Goal: Task Accomplishment & Management: Manage account settings

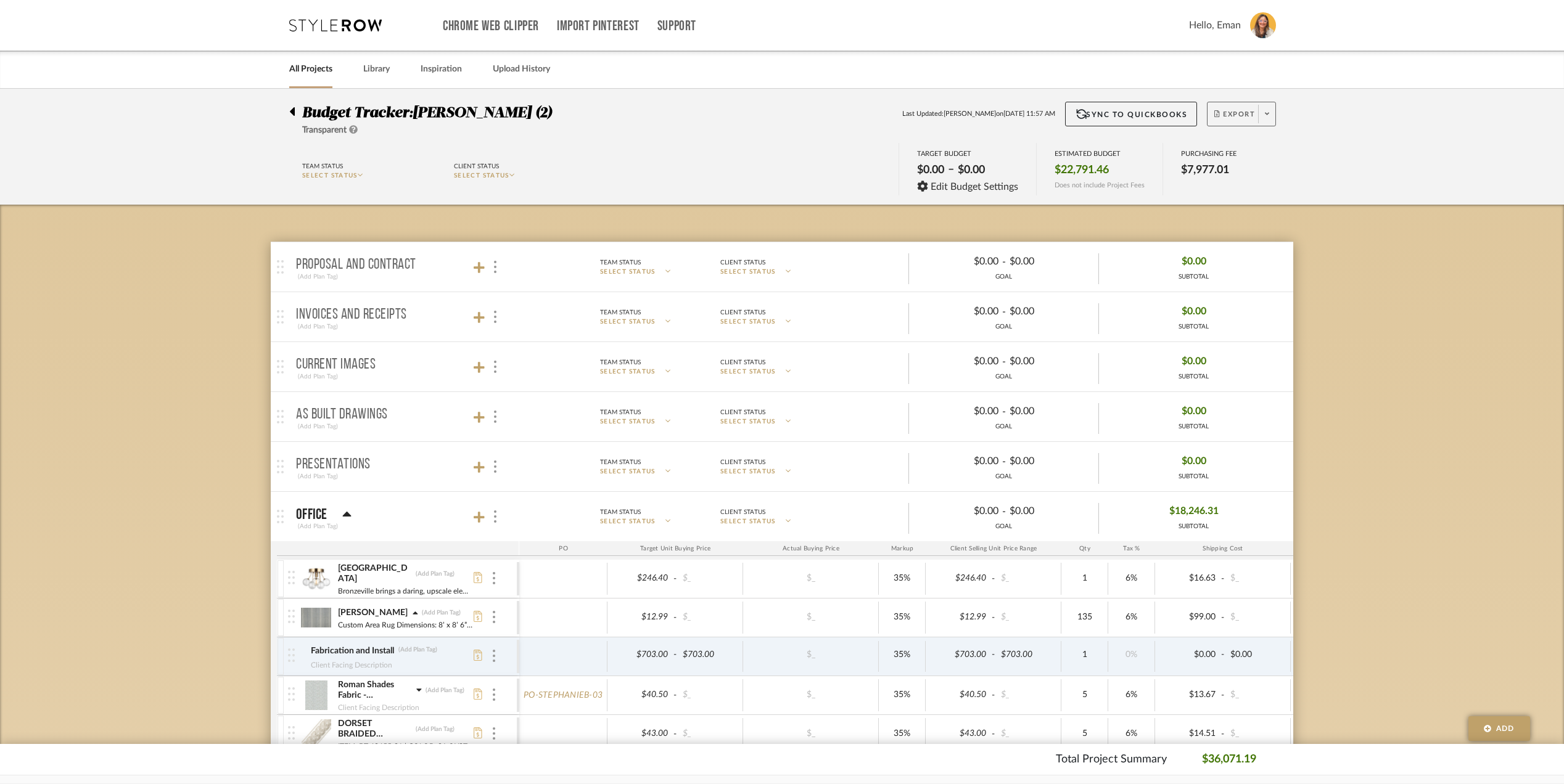
click at [1263, 110] on span at bounding box center [1267, 113] width 17 height 18
click at [1236, 146] on span "Export PDF" at bounding box center [1262, 149] width 93 height 10
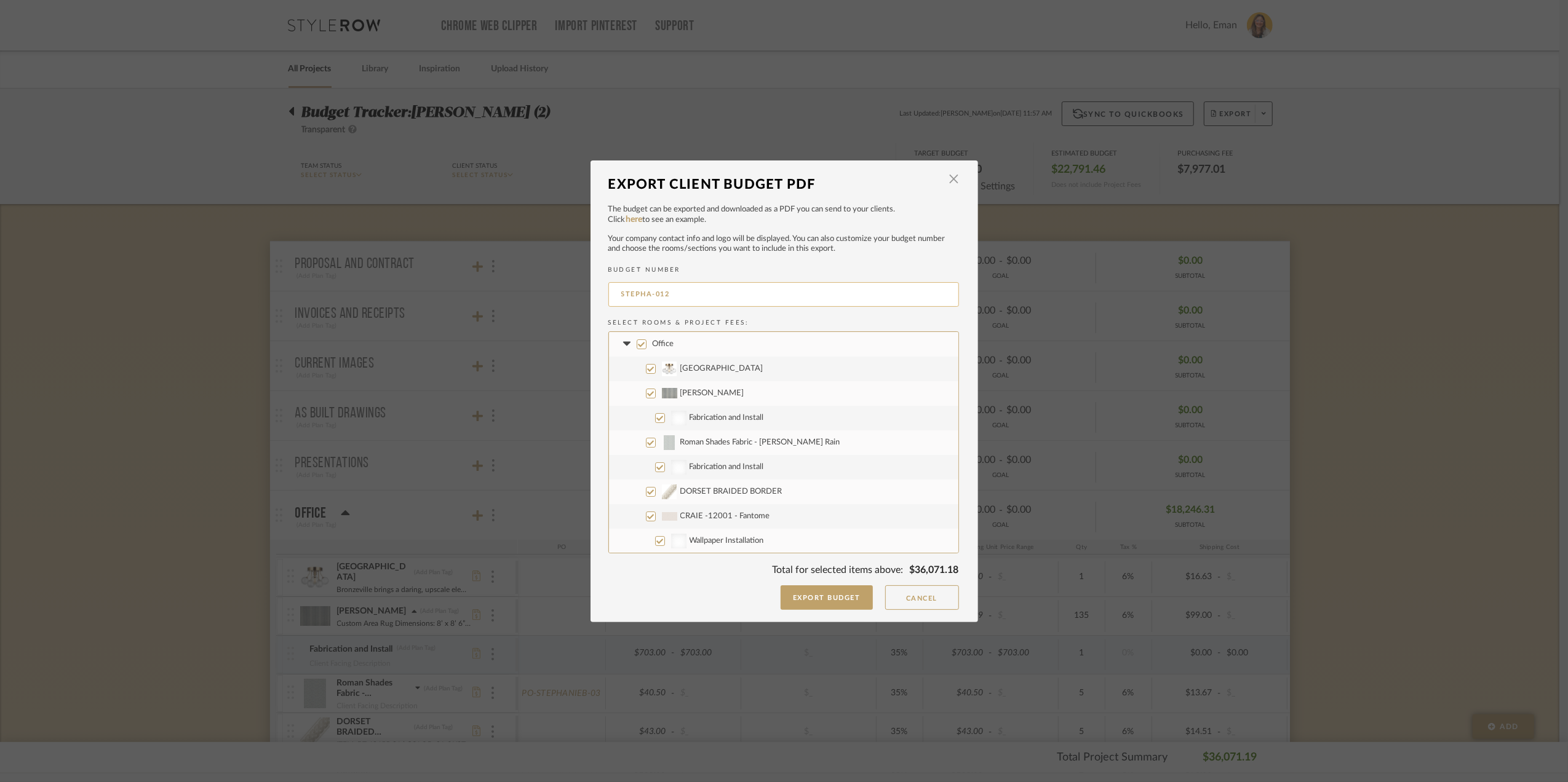
click at [685, 291] on input "STEPHA-012" at bounding box center [784, 294] width 351 height 24
type input "STEPHA-002"
click at [648, 441] on input "Eclipse Desk" at bounding box center [651, 443] width 9 height 9
checkbox input "false"
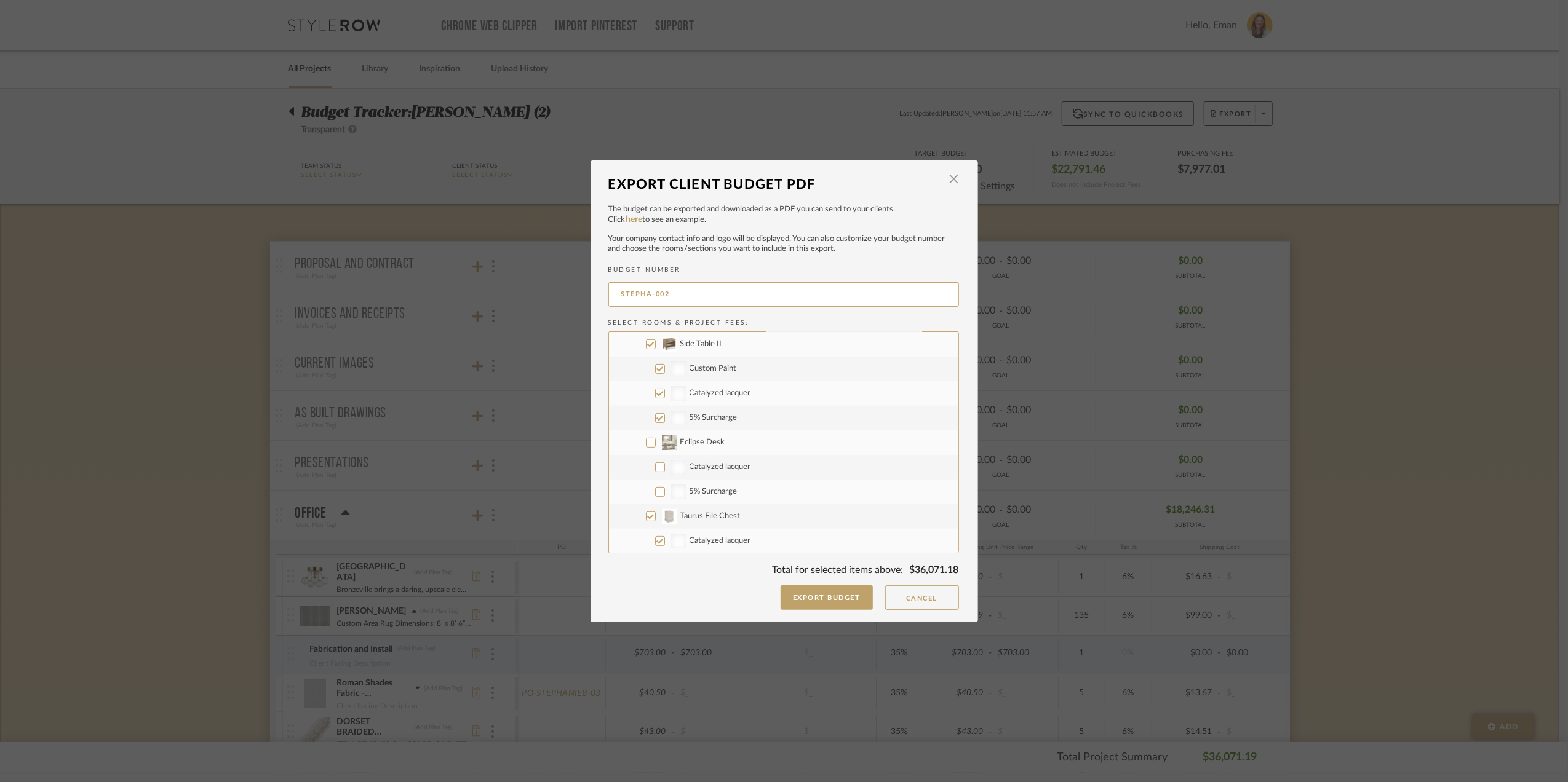
checkbox input "false"
click at [647, 514] on input "Taurus File Chest" at bounding box center [651, 516] width 9 height 9
checkbox input "false"
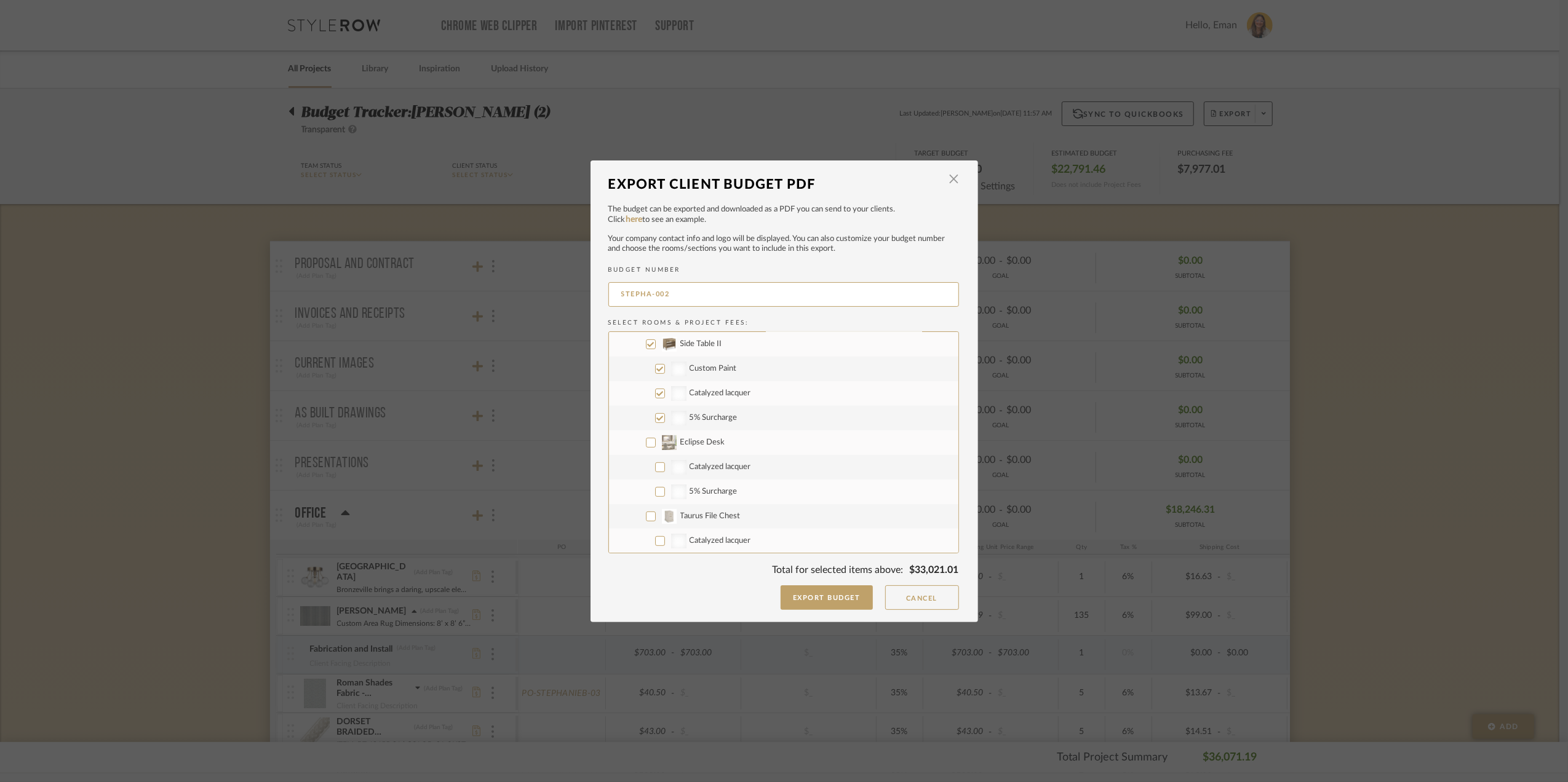
checkbox input "false"
drag, startPoint x: 640, startPoint y: 428, endPoint x: 655, endPoint y: 425, distance: 15.3
click at [640, 428] on input "Upstairs" at bounding box center [641, 427] width 9 height 9
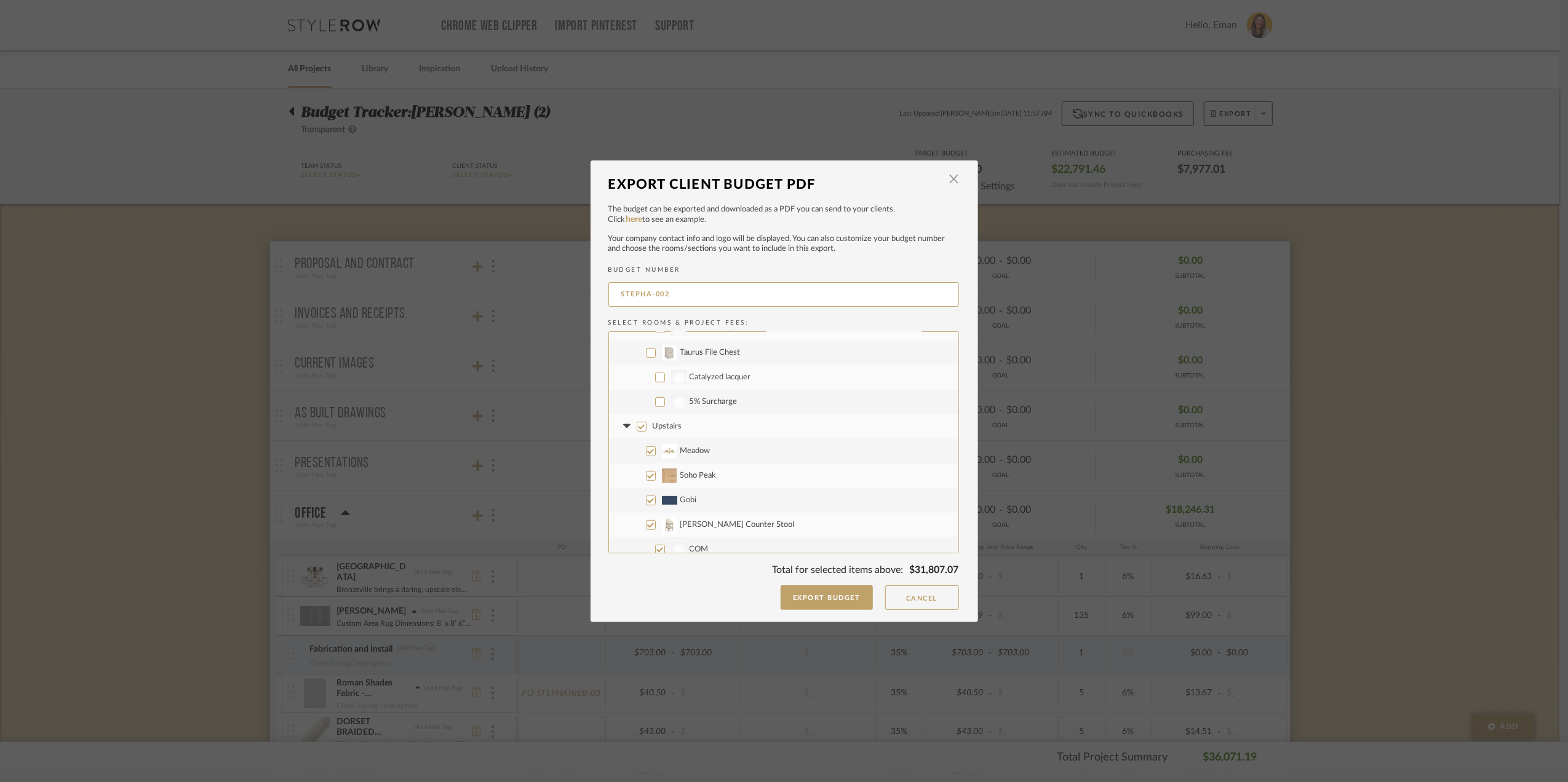
checkbox input "false"
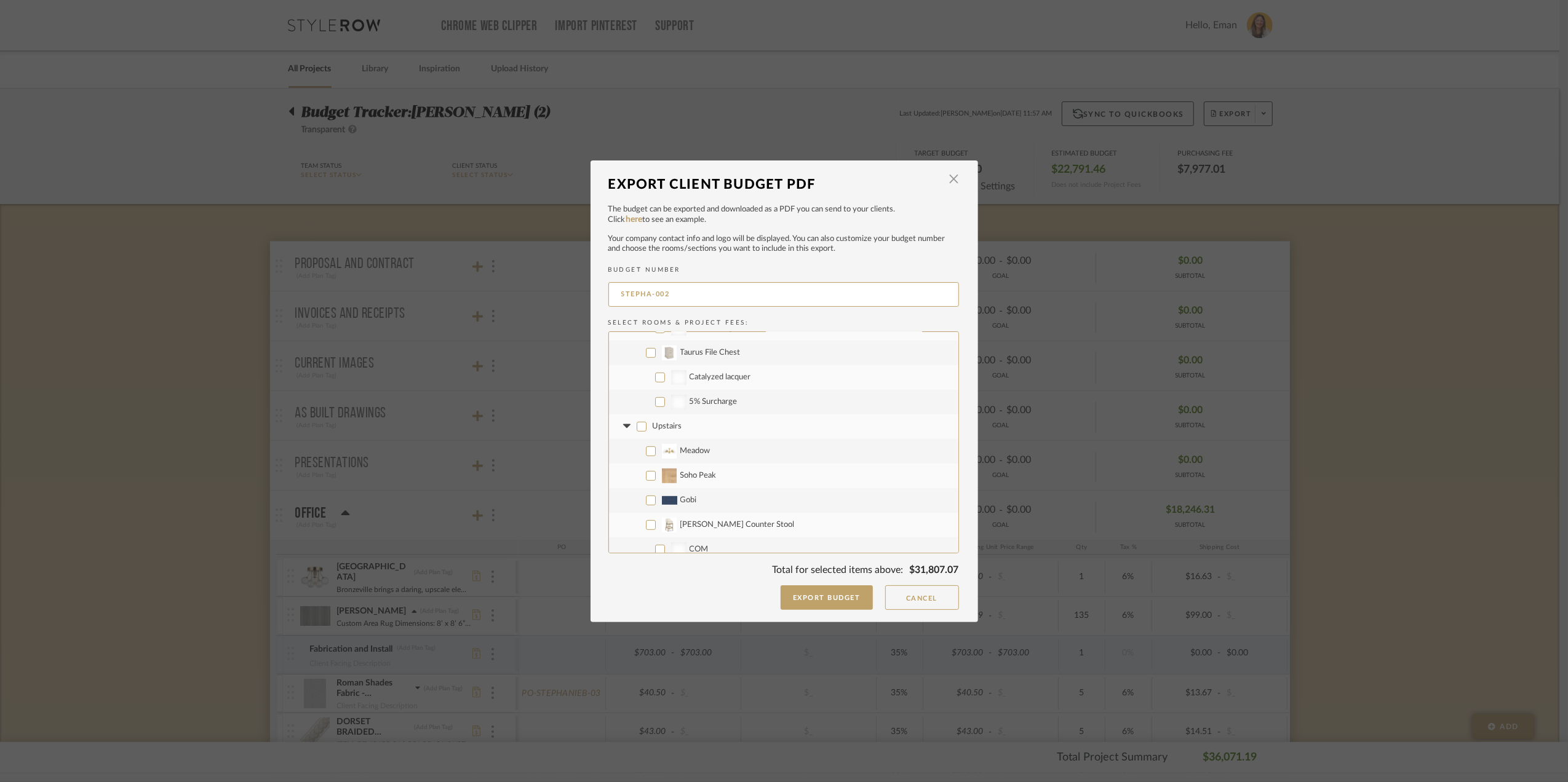
checkbox input "false"
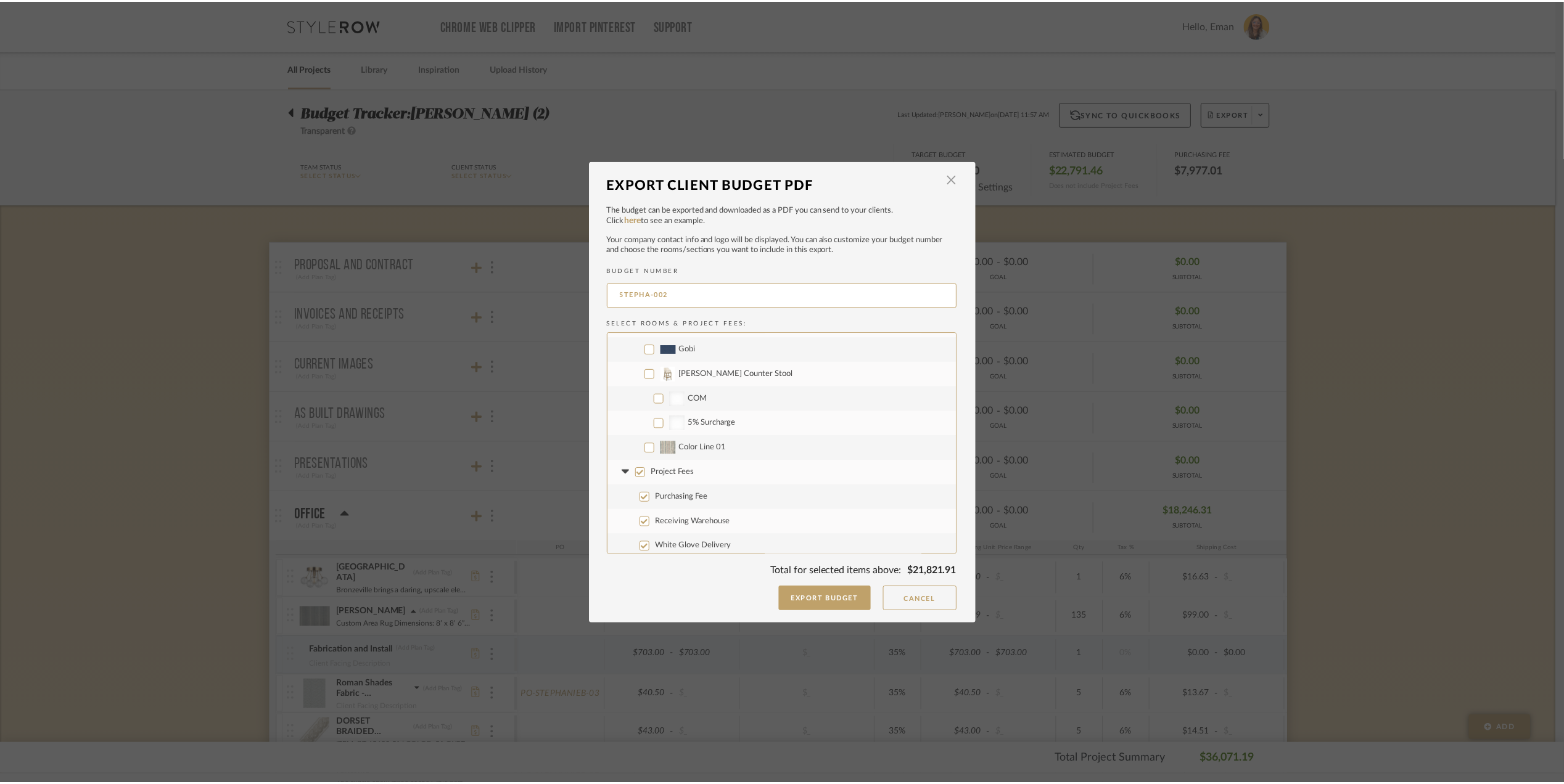
scroll to position [814, 0]
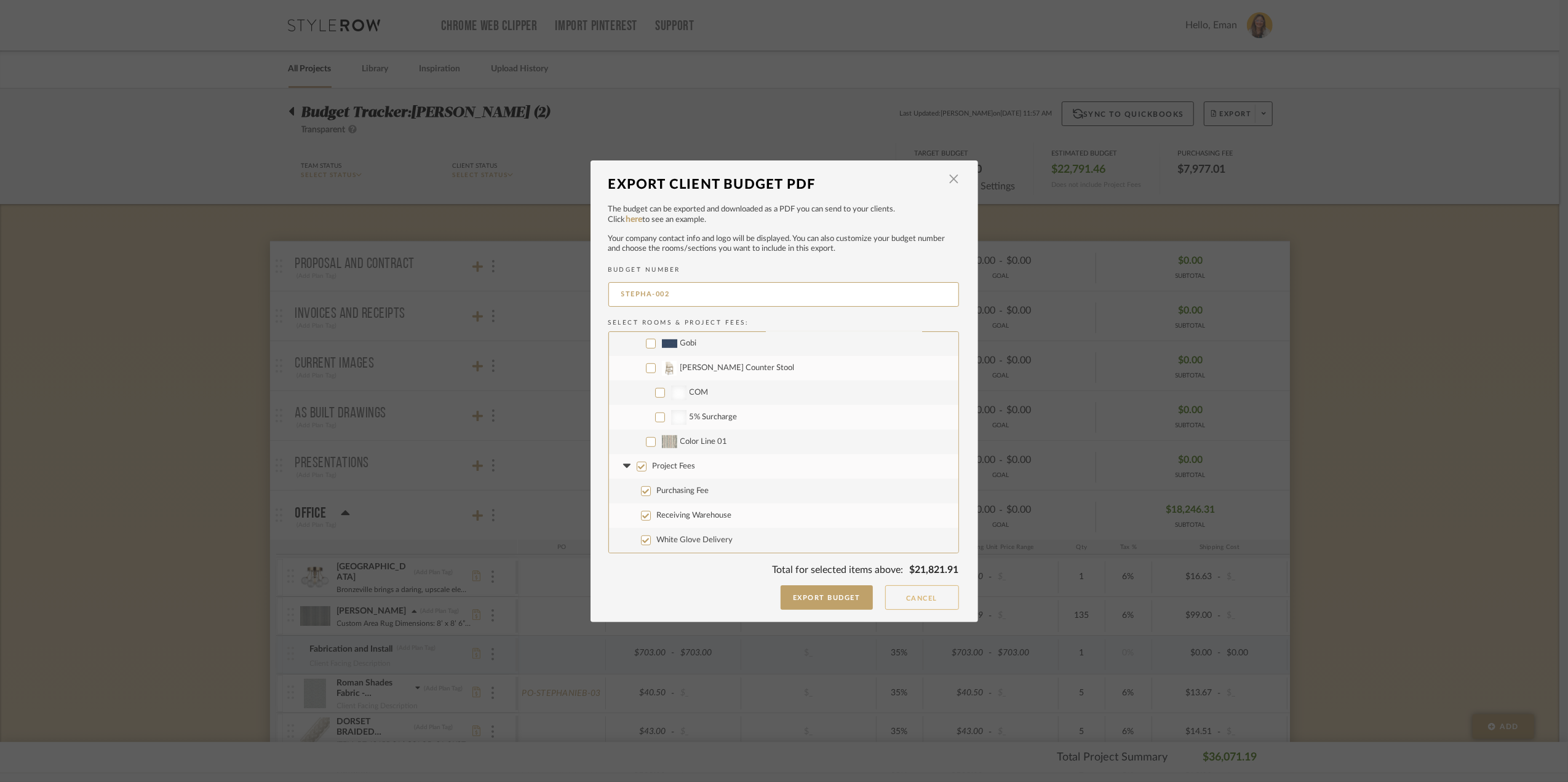
click at [910, 593] on button "Cancel" at bounding box center [922, 597] width 74 height 24
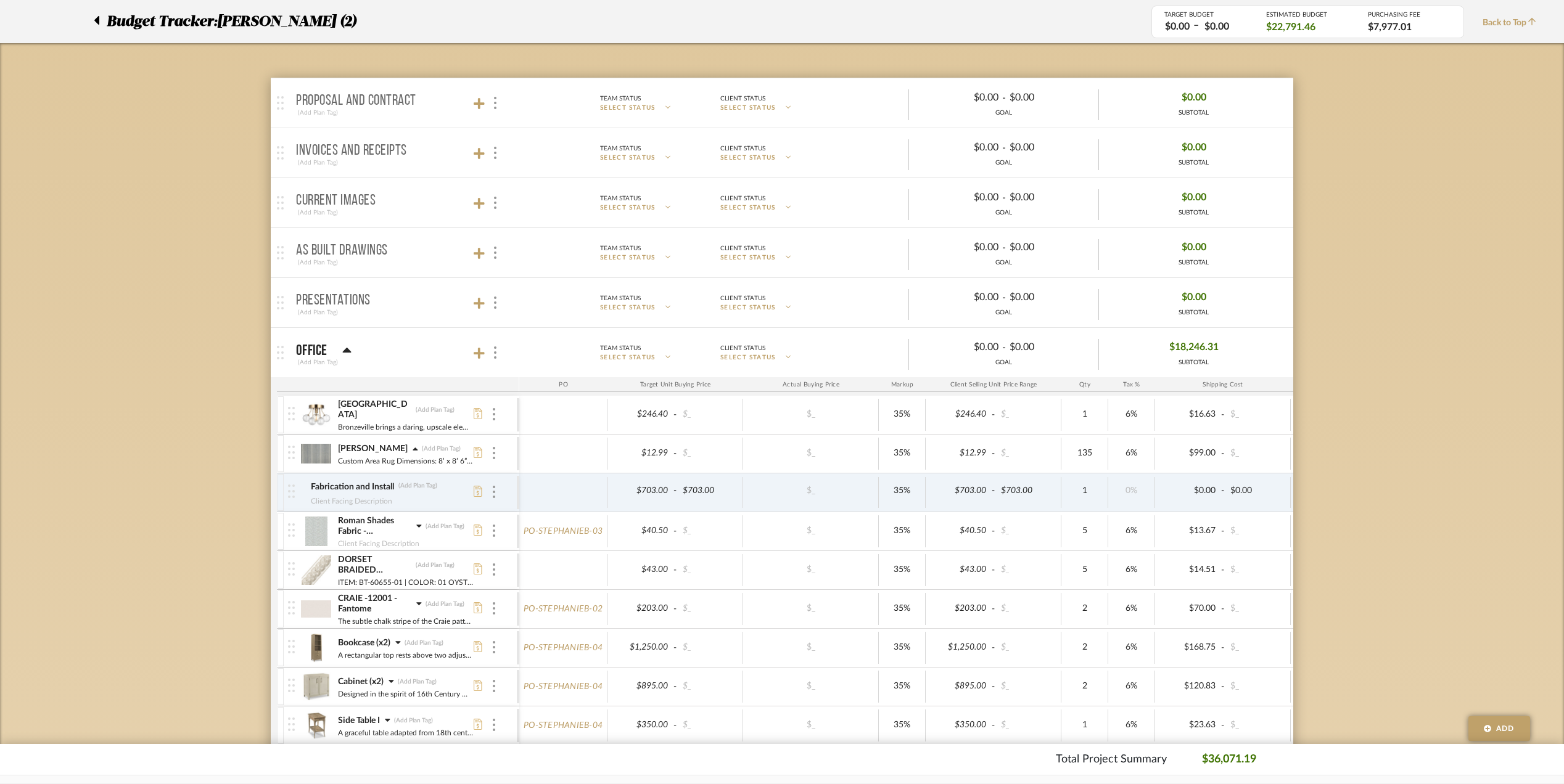
scroll to position [411, 0]
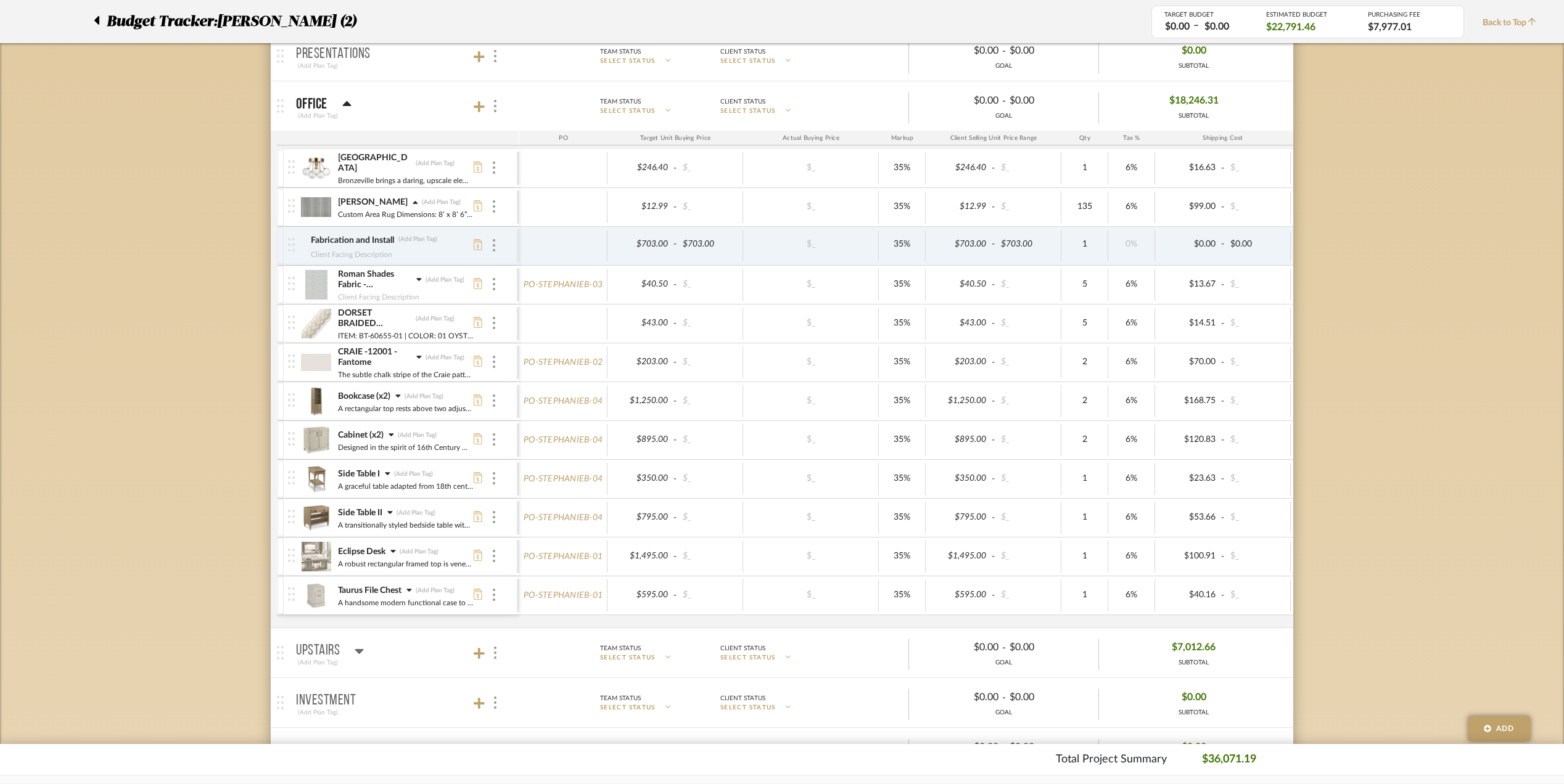
click at [412, 203] on icon at bounding box center [415, 203] width 6 height 9
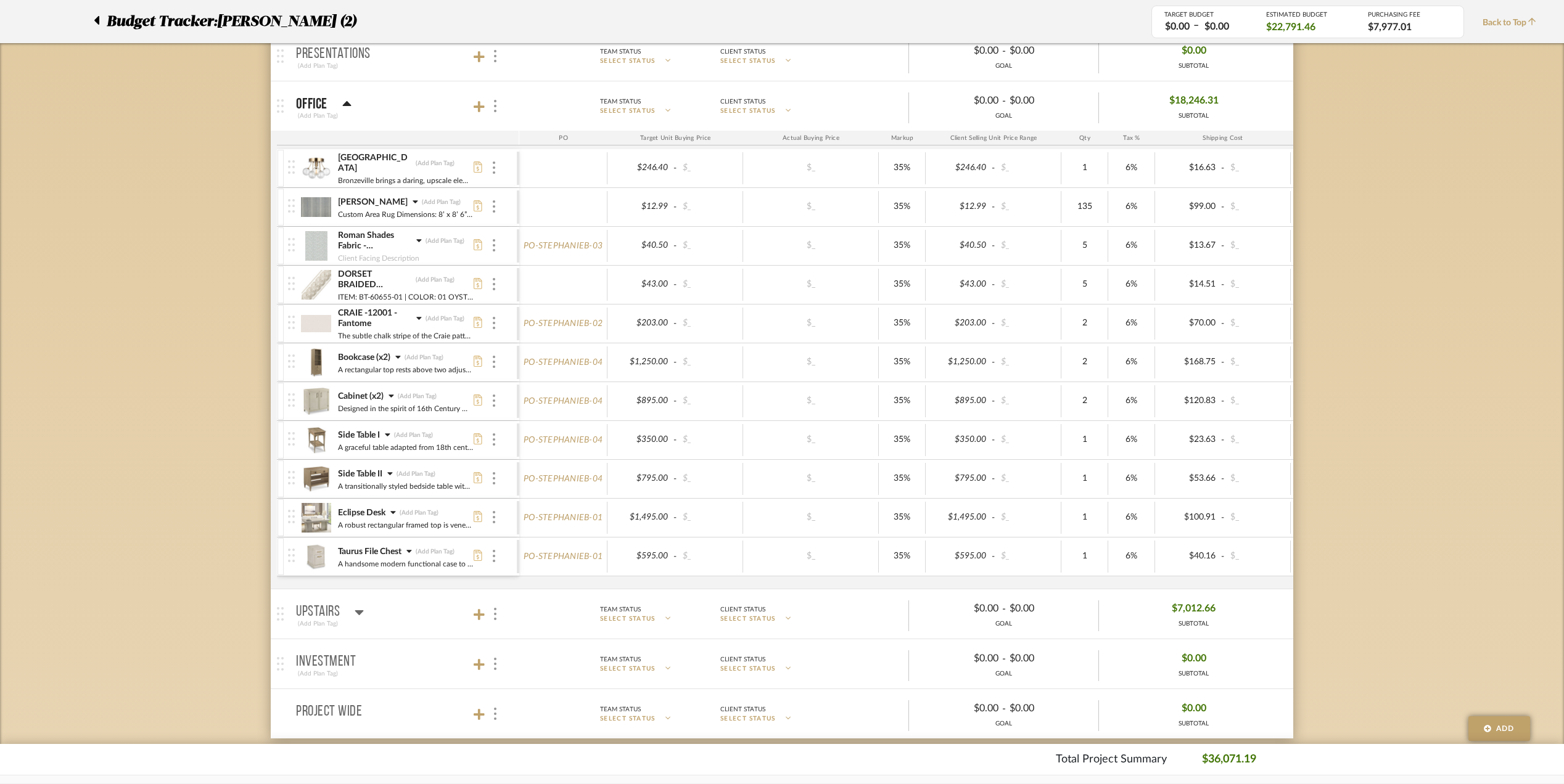
click at [412, 208] on fa-icon at bounding box center [415, 203] width 6 height 13
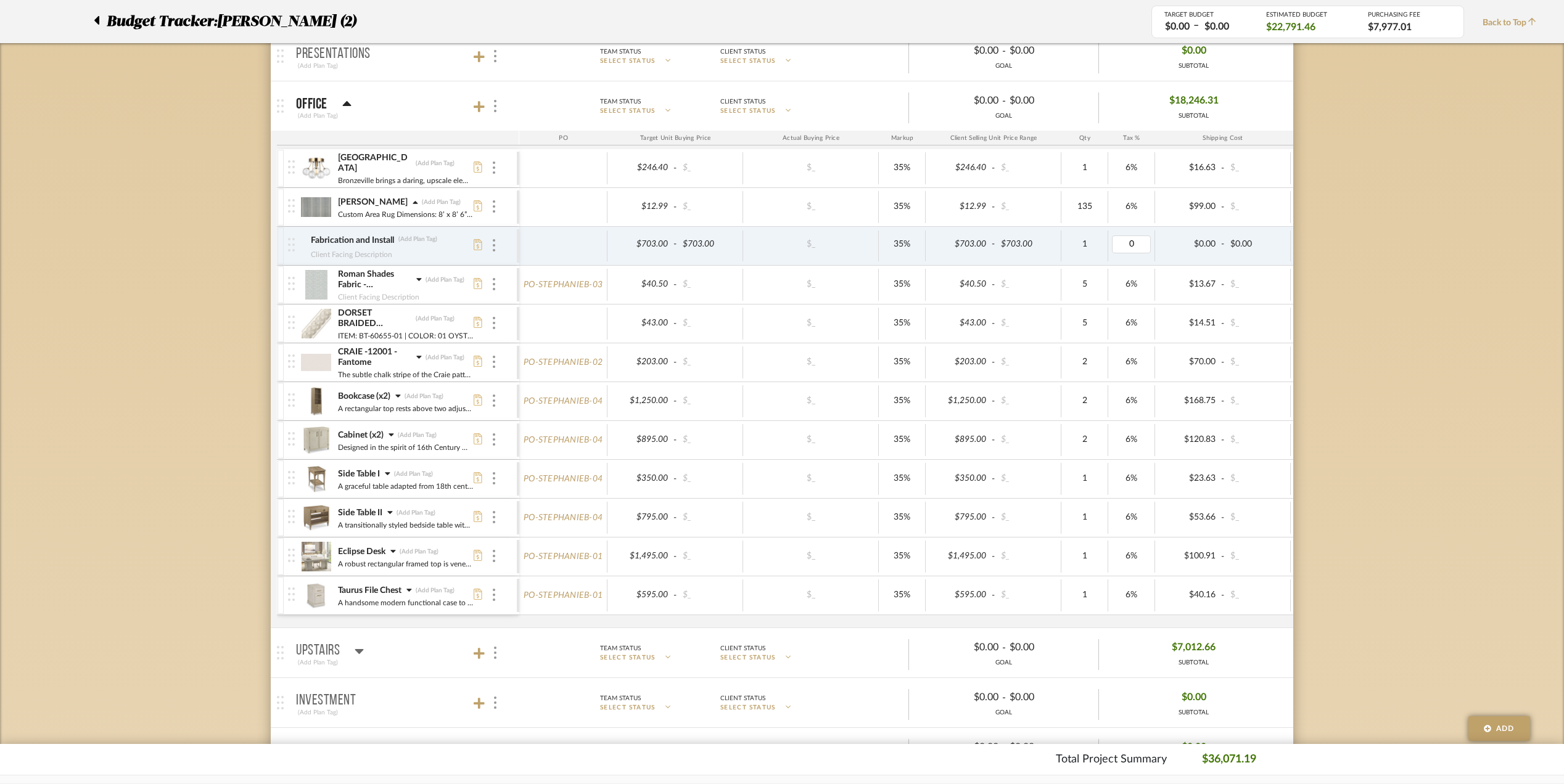
type input "6"
click at [1357, 299] on div "Budget Tracker: [PERSON_NAME] (2) Transparent Last Updated: [PERSON_NAME] on [D…" at bounding box center [782, 439] width 1564 height 1522
click at [419, 278] on icon at bounding box center [419, 279] width 6 height 9
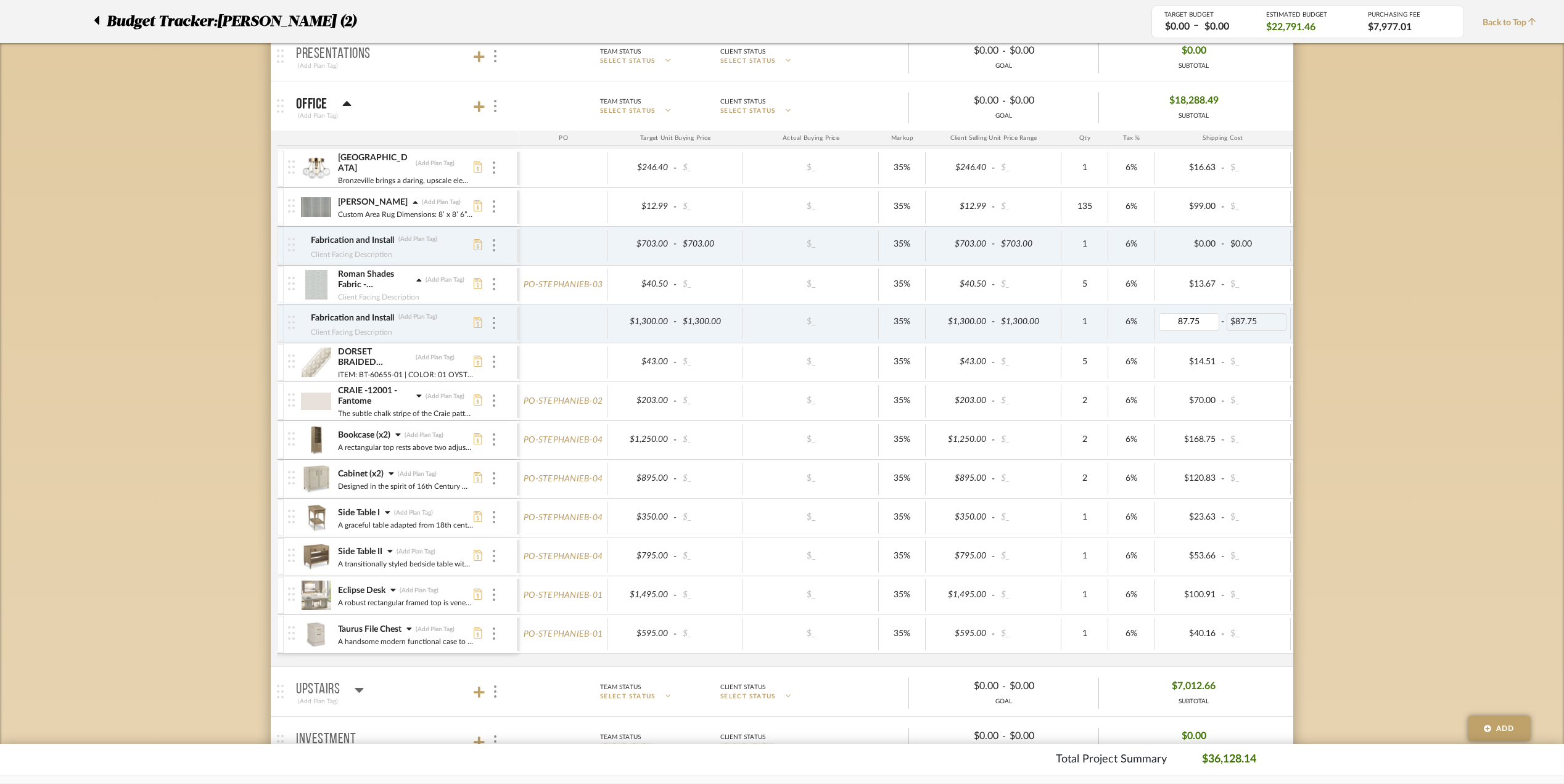
type input "0"
click at [1353, 378] on div "Budget Tracker: [PERSON_NAME] (2) Transparent Last Updated: [PERSON_NAME] on [D…" at bounding box center [782, 458] width 1564 height 1561
click at [417, 398] on icon at bounding box center [419, 396] width 6 height 9
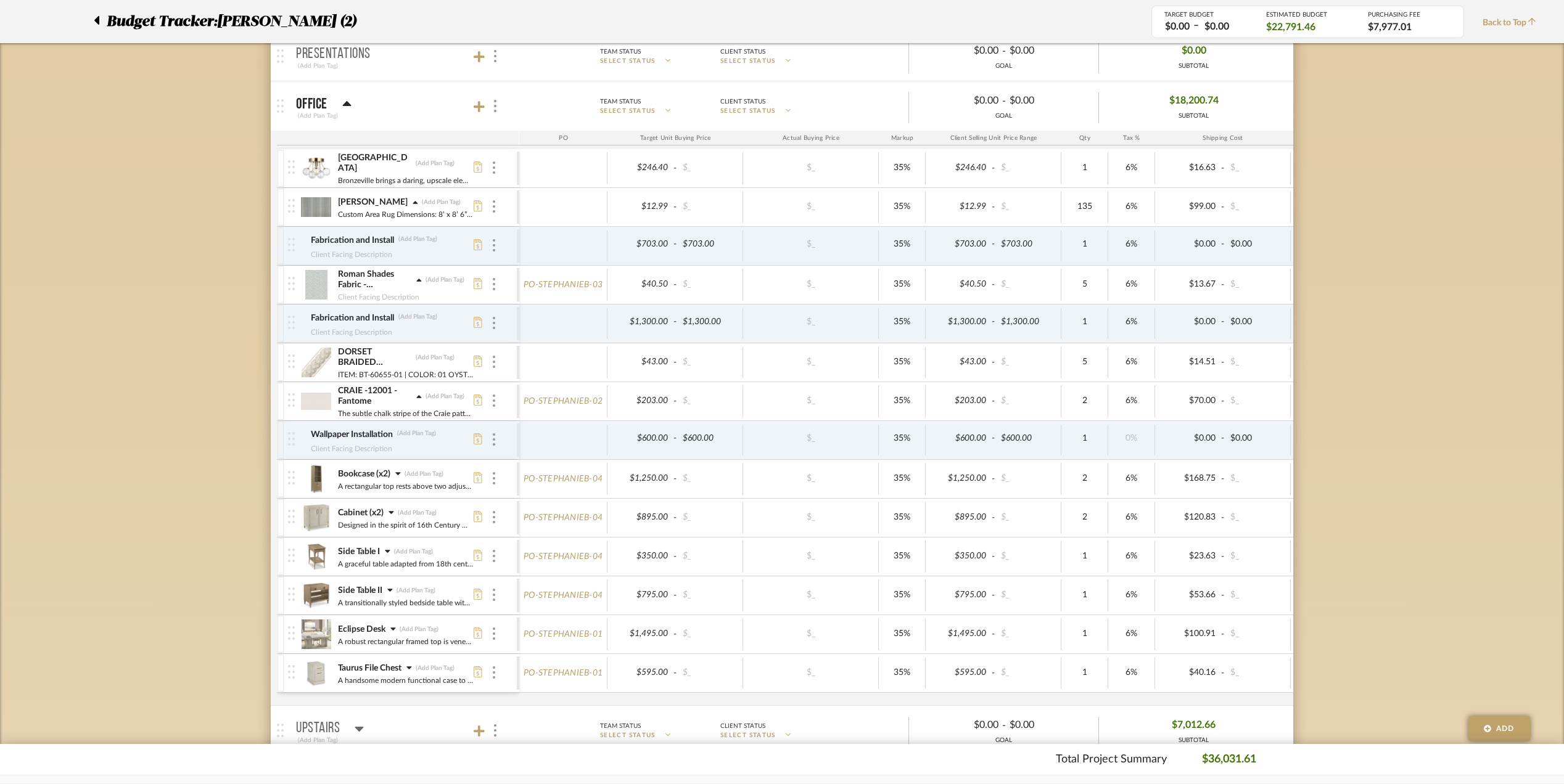
click at [417, 398] on icon at bounding box center [419, 396] width 6 height 9
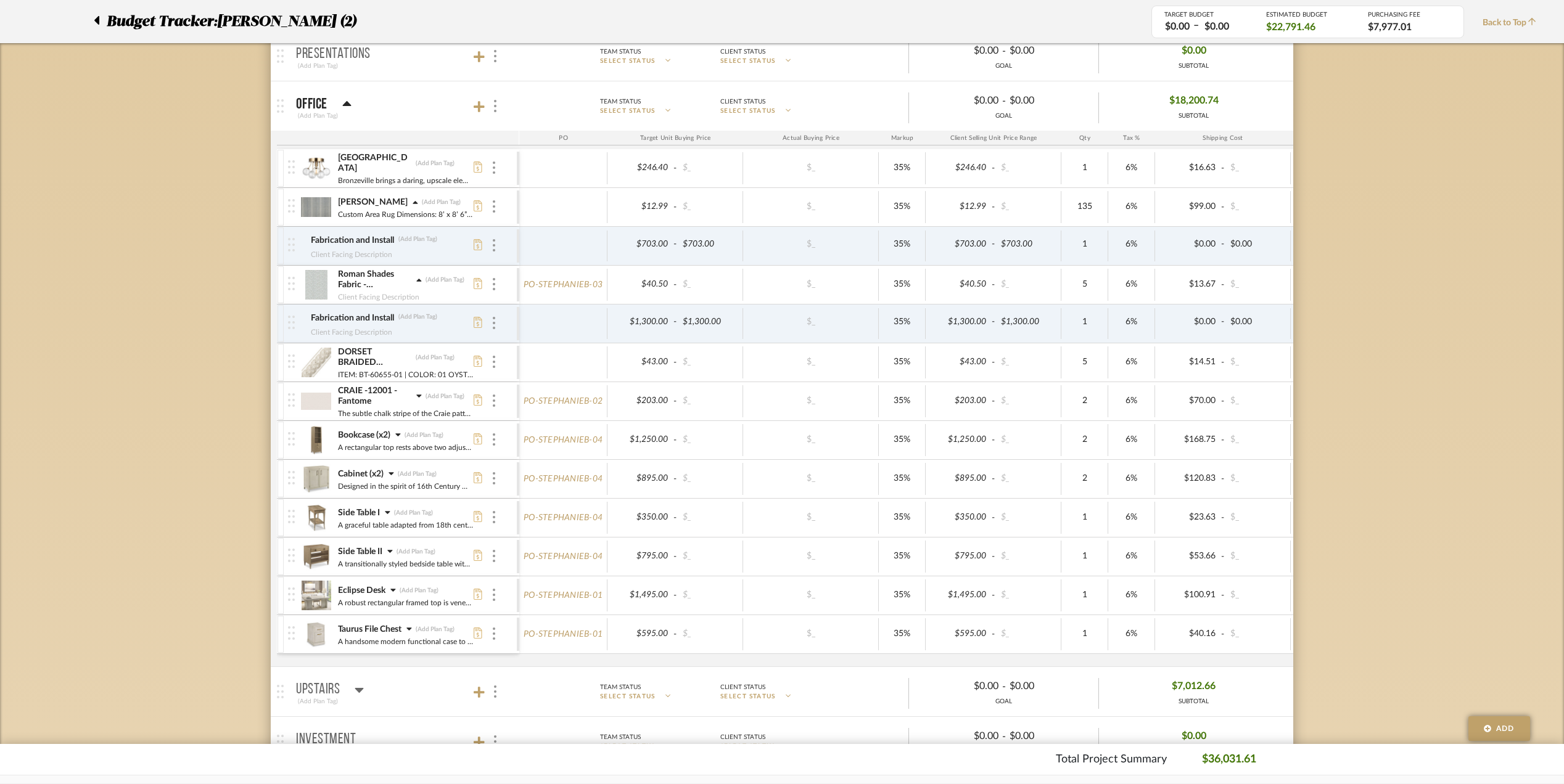
click at [419, 396] on icon at bounding box center [419, 396] width 6 height 9
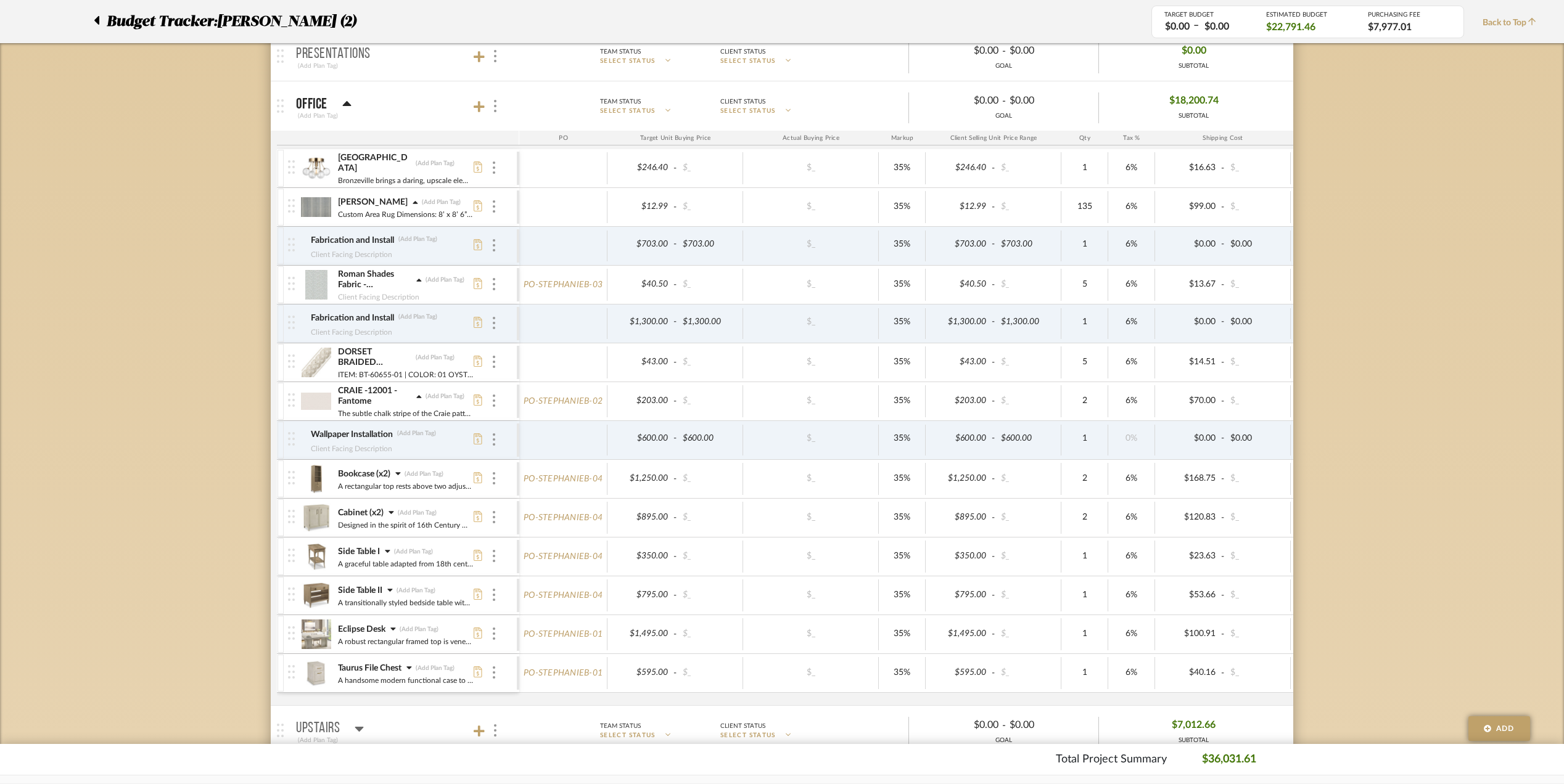
click at [395, 475] on div "Bookcase (x2) (Add Plan Tag)" at bounding box center [405, 474] width 136 height 13
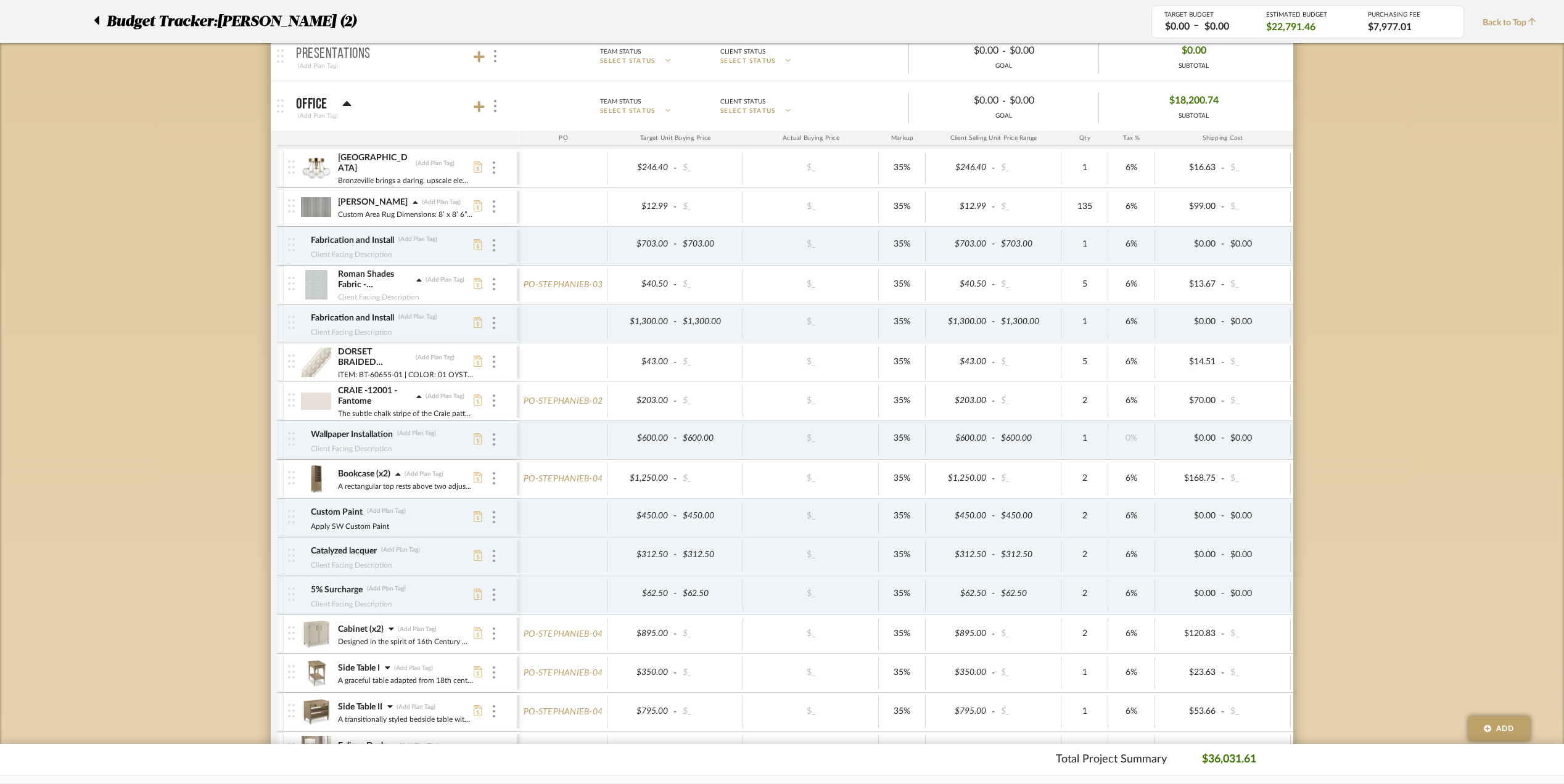
click at [393, 630] on icon at bounding box center [391, 628] width 6 height 9
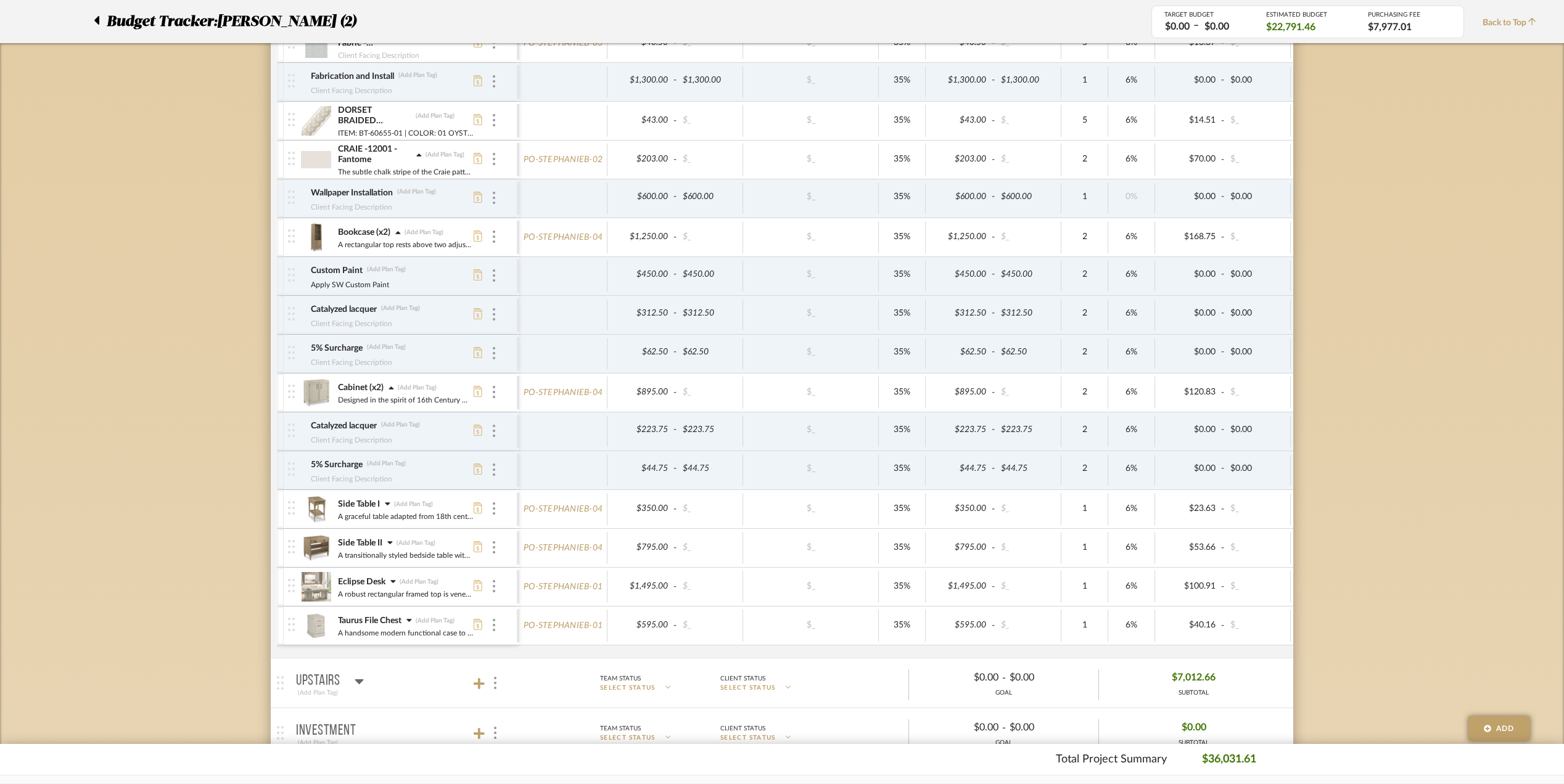
scroll to position [657, 0]
click at [389, 503] on icon at bounding box center [387, 498] width 6 height 9
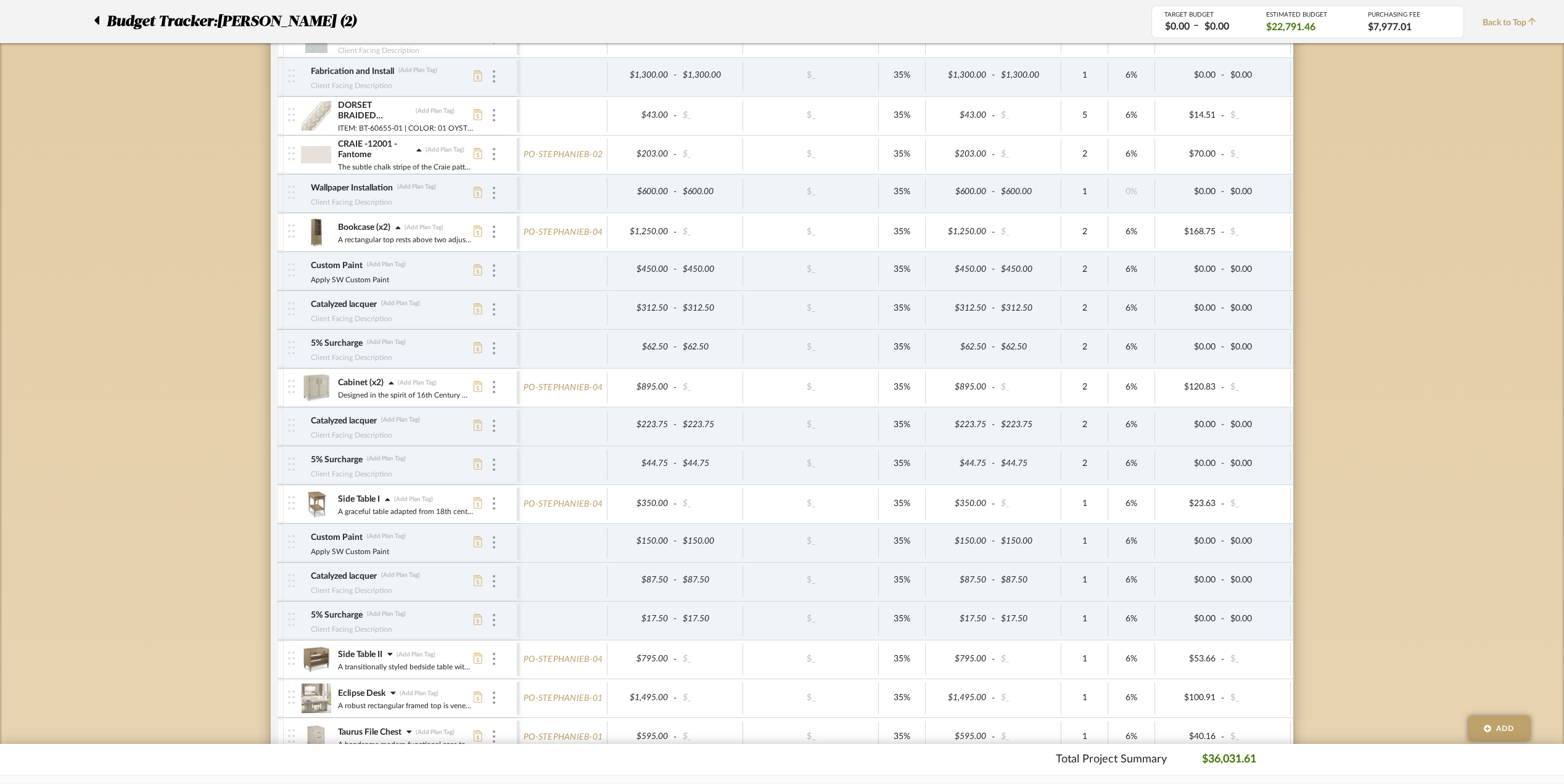
scroll to position [903, 0]
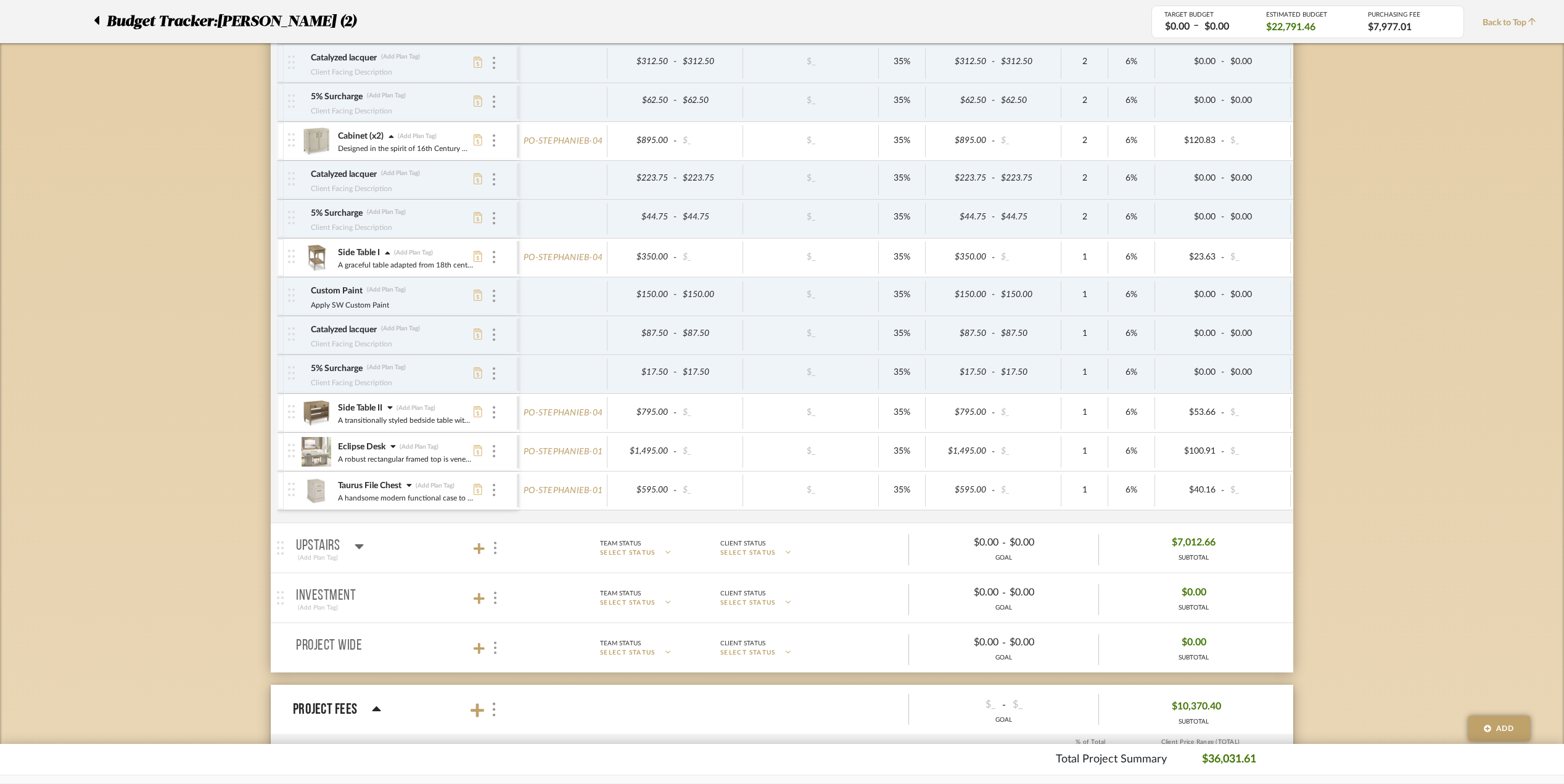
click at [390, 411] on icon at bounding box center [389, 407] width 6 height 9
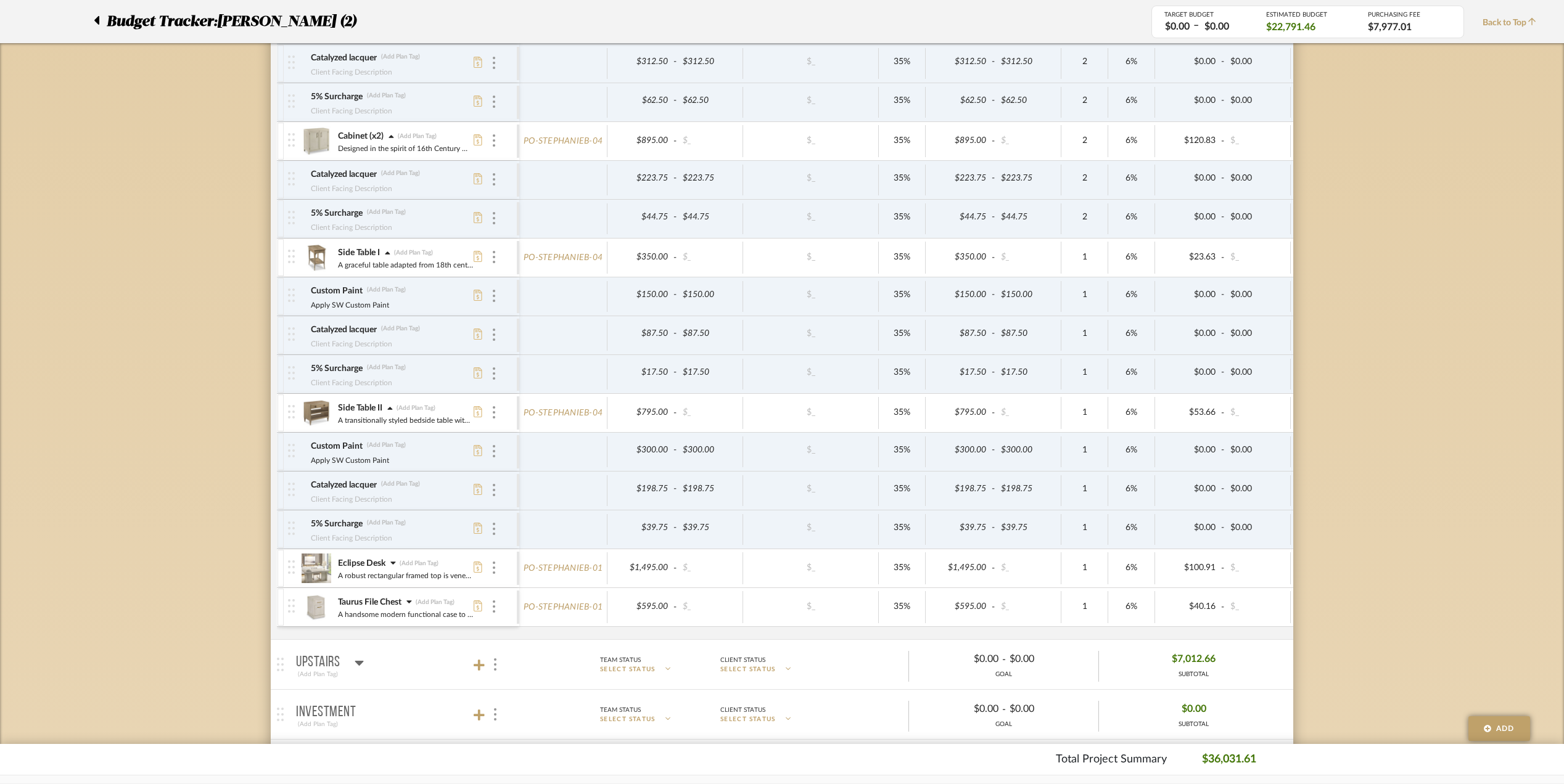
click at [395, 567] on icon at bounding box center [393, 562] width 6 height 9
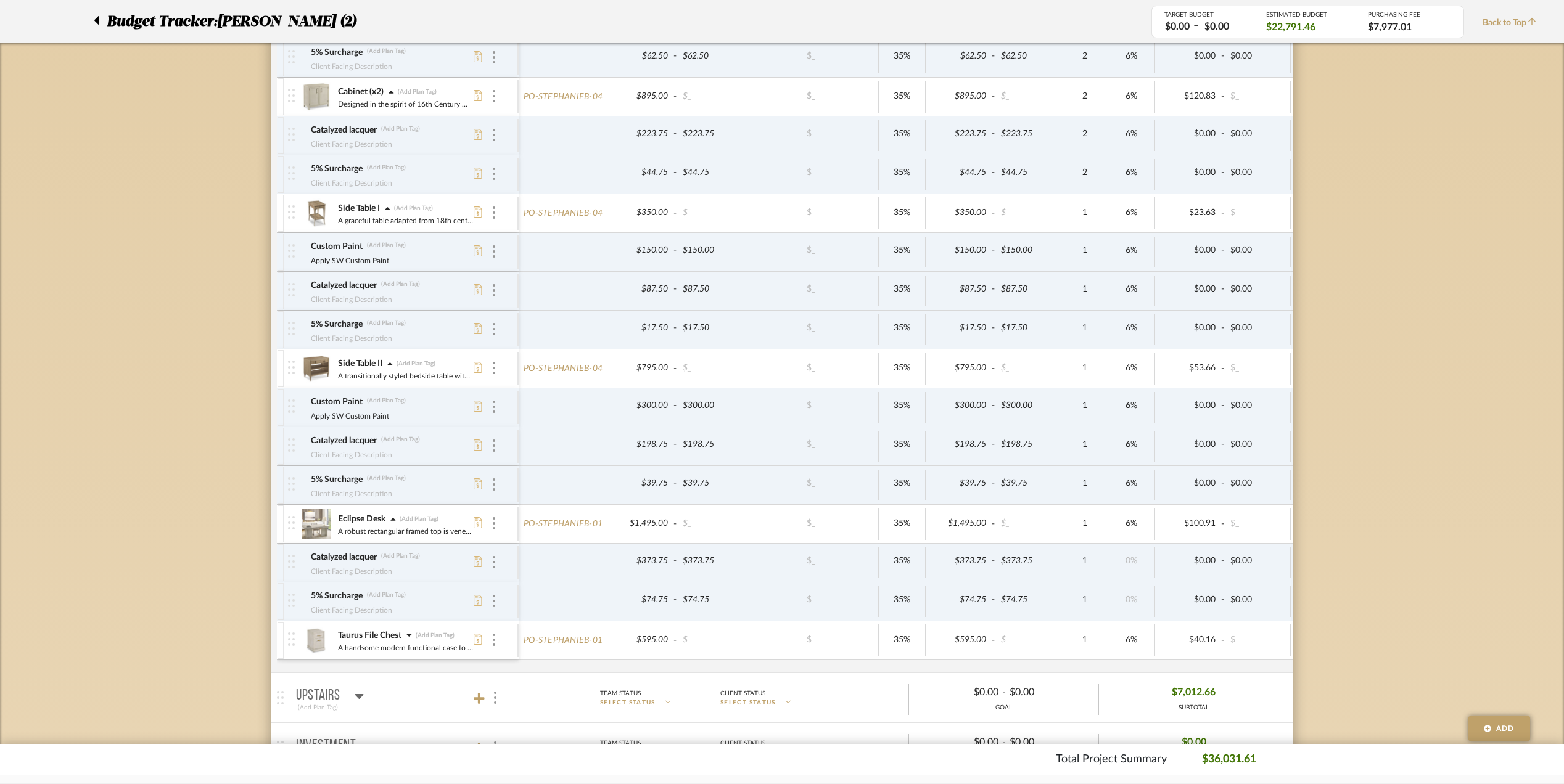
scroll to position [987, 0]
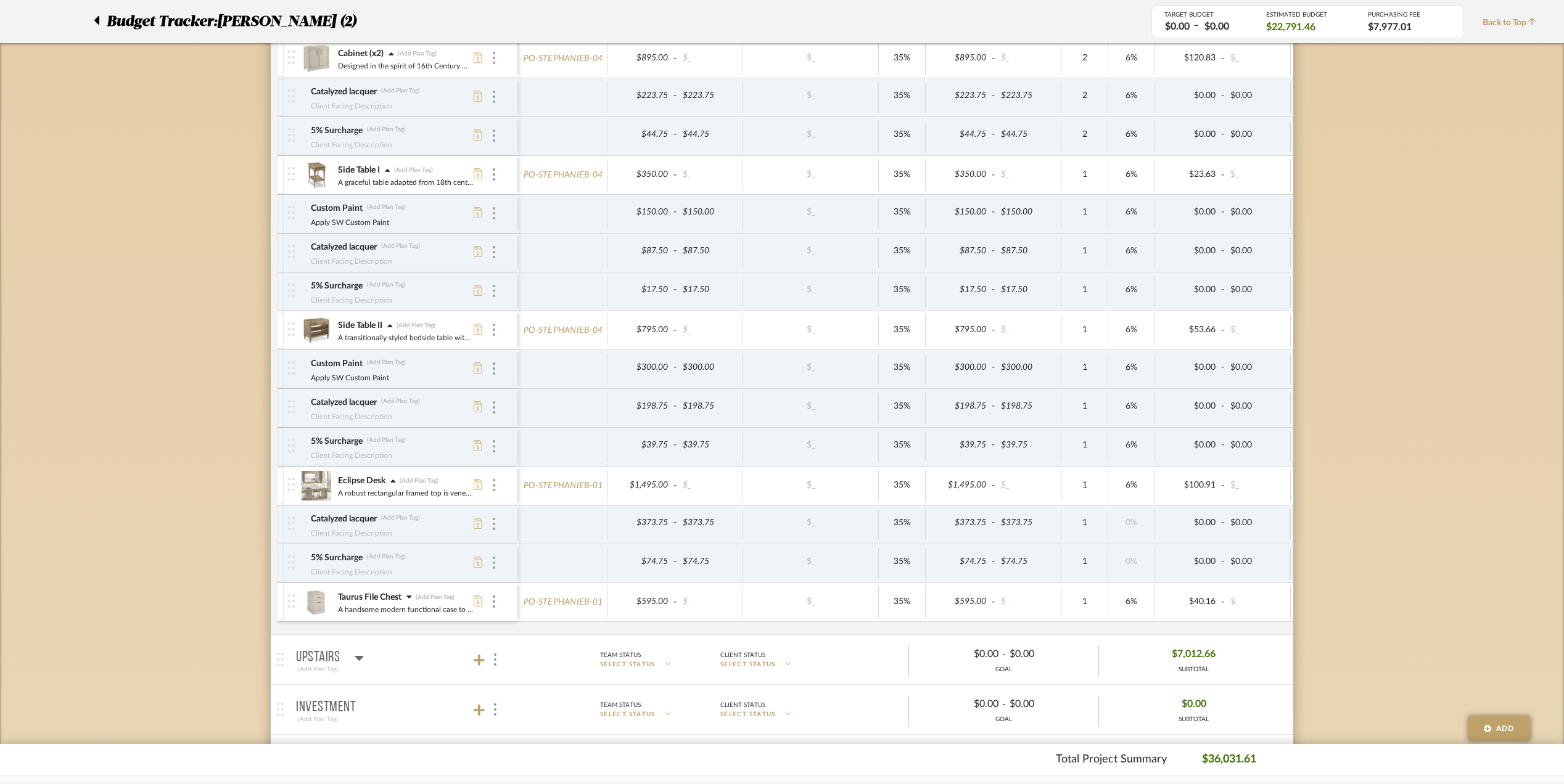
click at [395, 484] on icon at bounding box center [393, 481] width 6 height 9
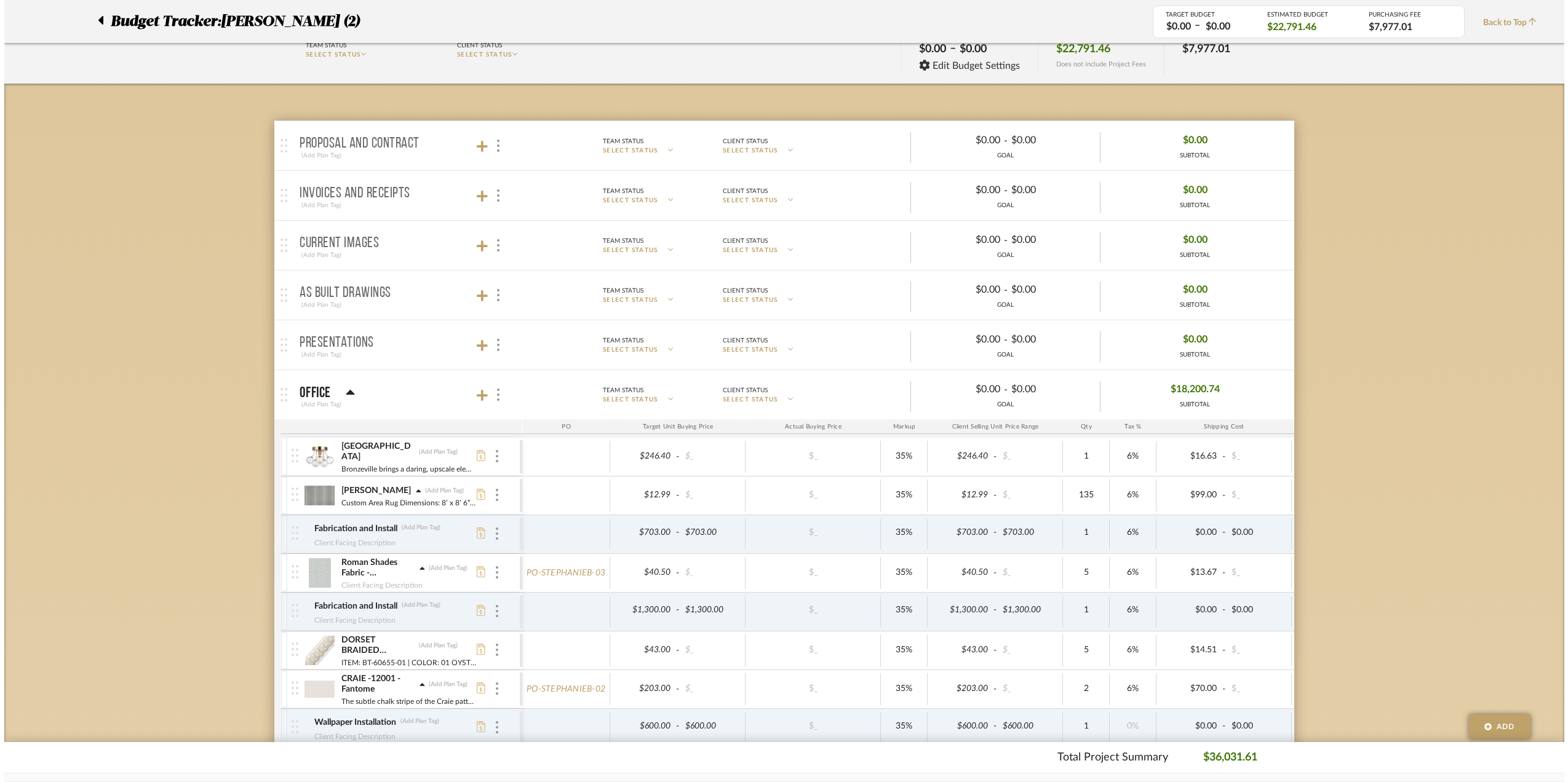
scroll to position [0, 0]
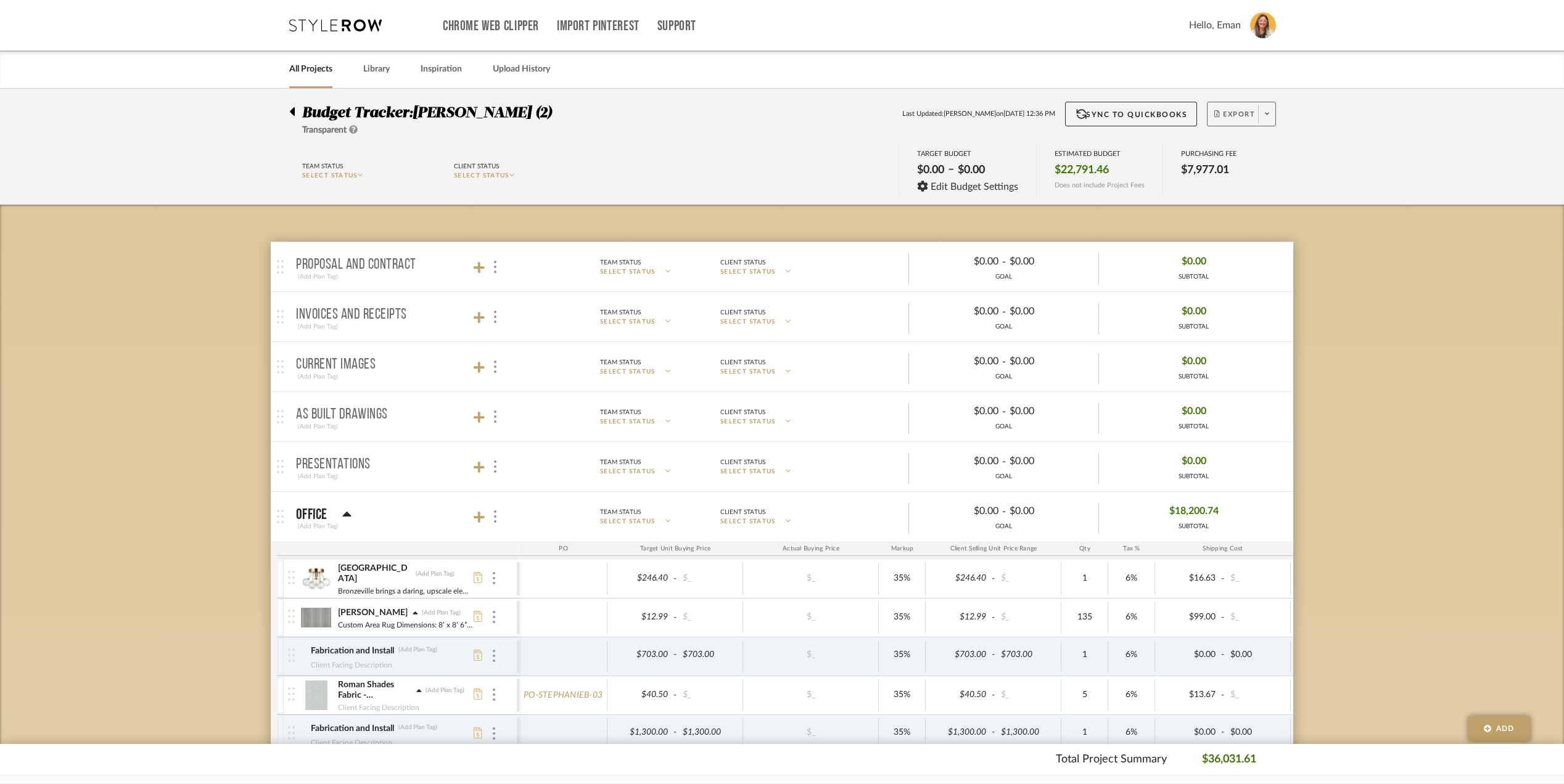
click at [1266, 112] on icon at bounding box center [1266, 113] width 4 height 7
click at [1242, 155] on button "Export PDF" at bounding box center [1262, 149] width 117 height 29
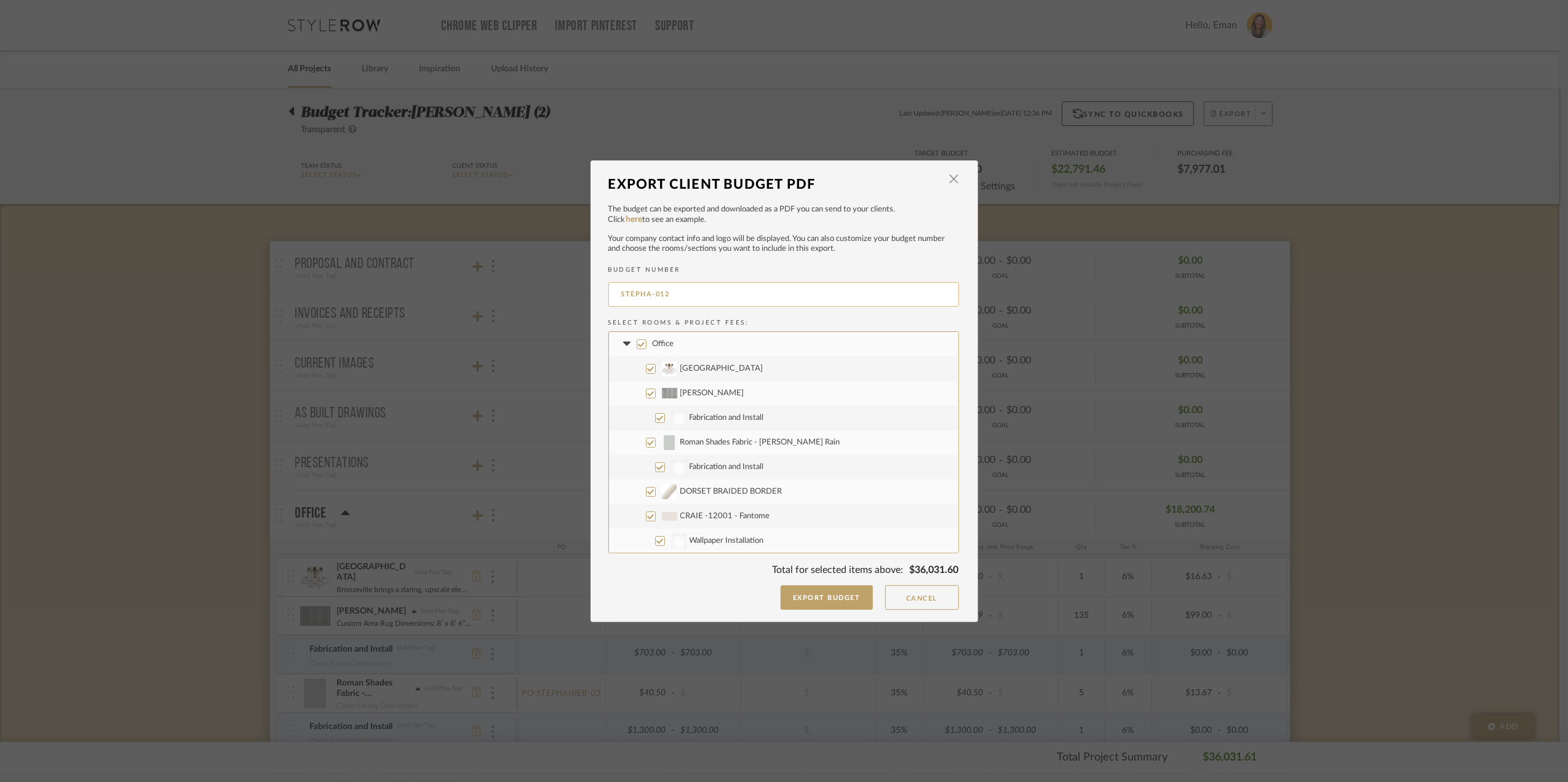
click at [704, 294] on input "STEPHA-012" at bounding box center [784, 294] width 351 height 24
type input "STEPHA-002"
click at [646, 443] on input "Eclipse Desk" at bounding box center [651, 443] width 9 height 9
checkbox input "false"
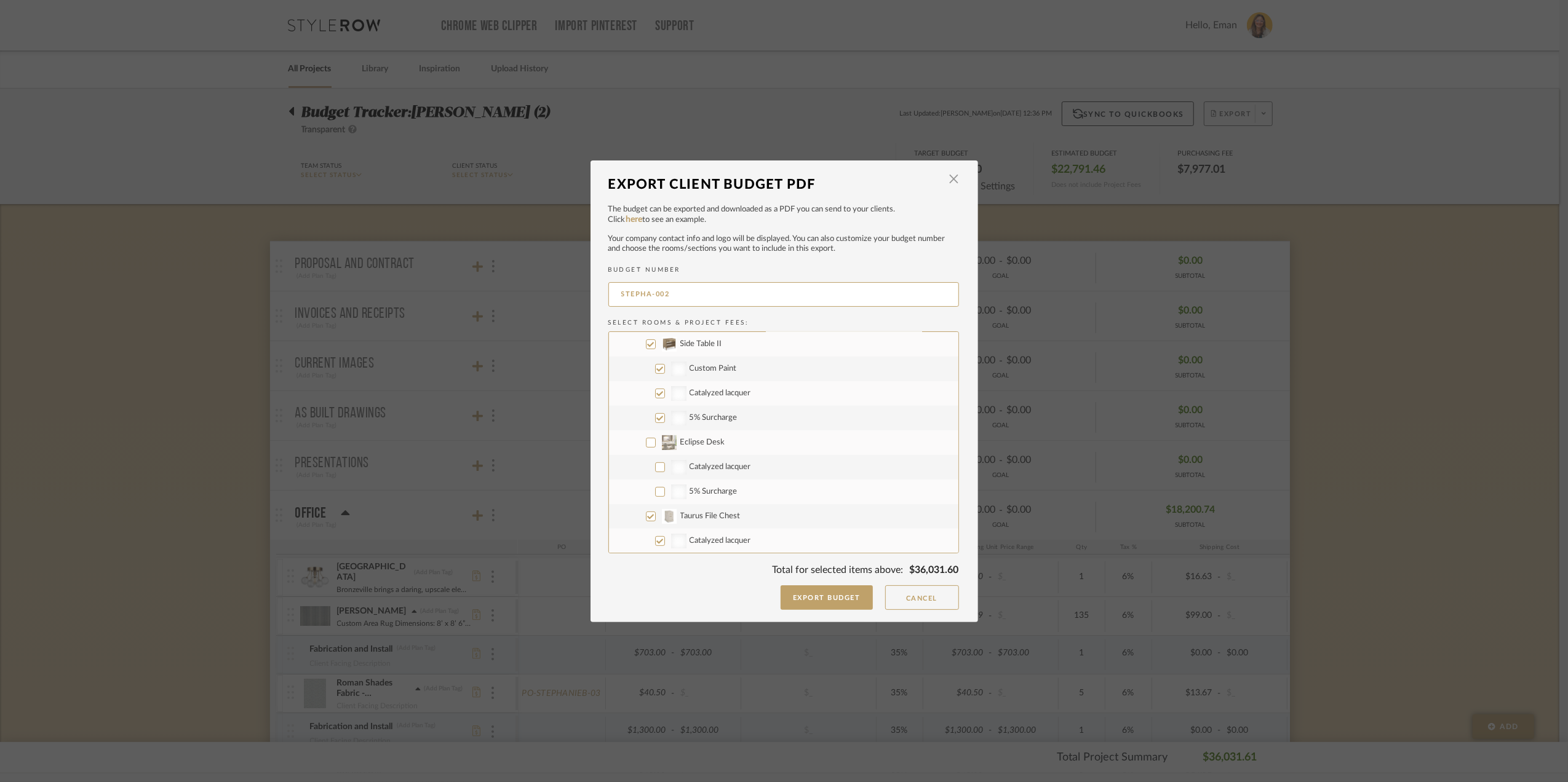
checkbox input "false"
click at [646, 514] on input "Taurus File Chest" at bounding box center [651, 516] width 9 height 9
checkbox input "false"
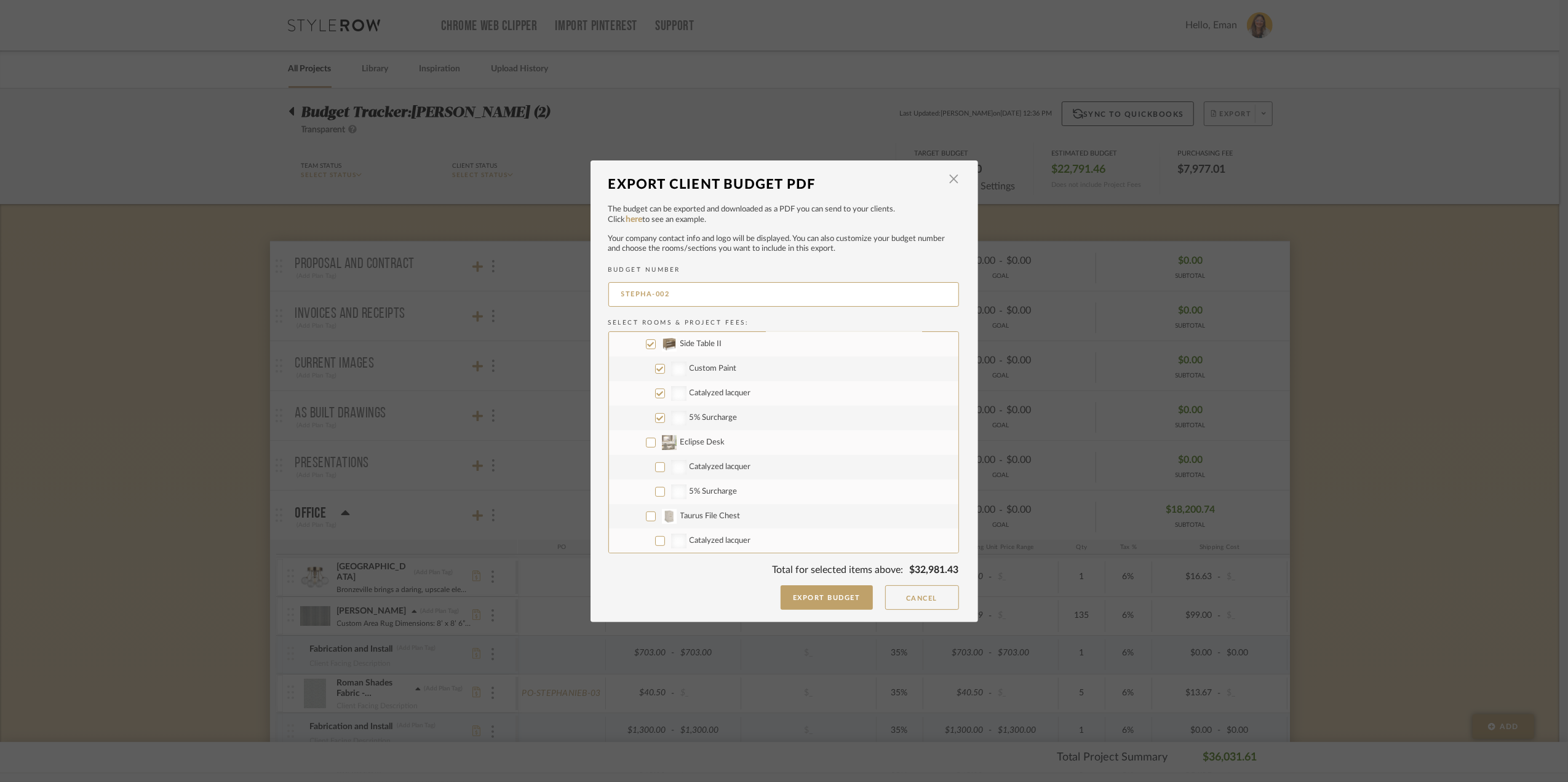
checkbox input "false"
click at [642, 425] on input "Upstairs" at bounding box center [641, 427] width 9 height 9
checkbox input "false"
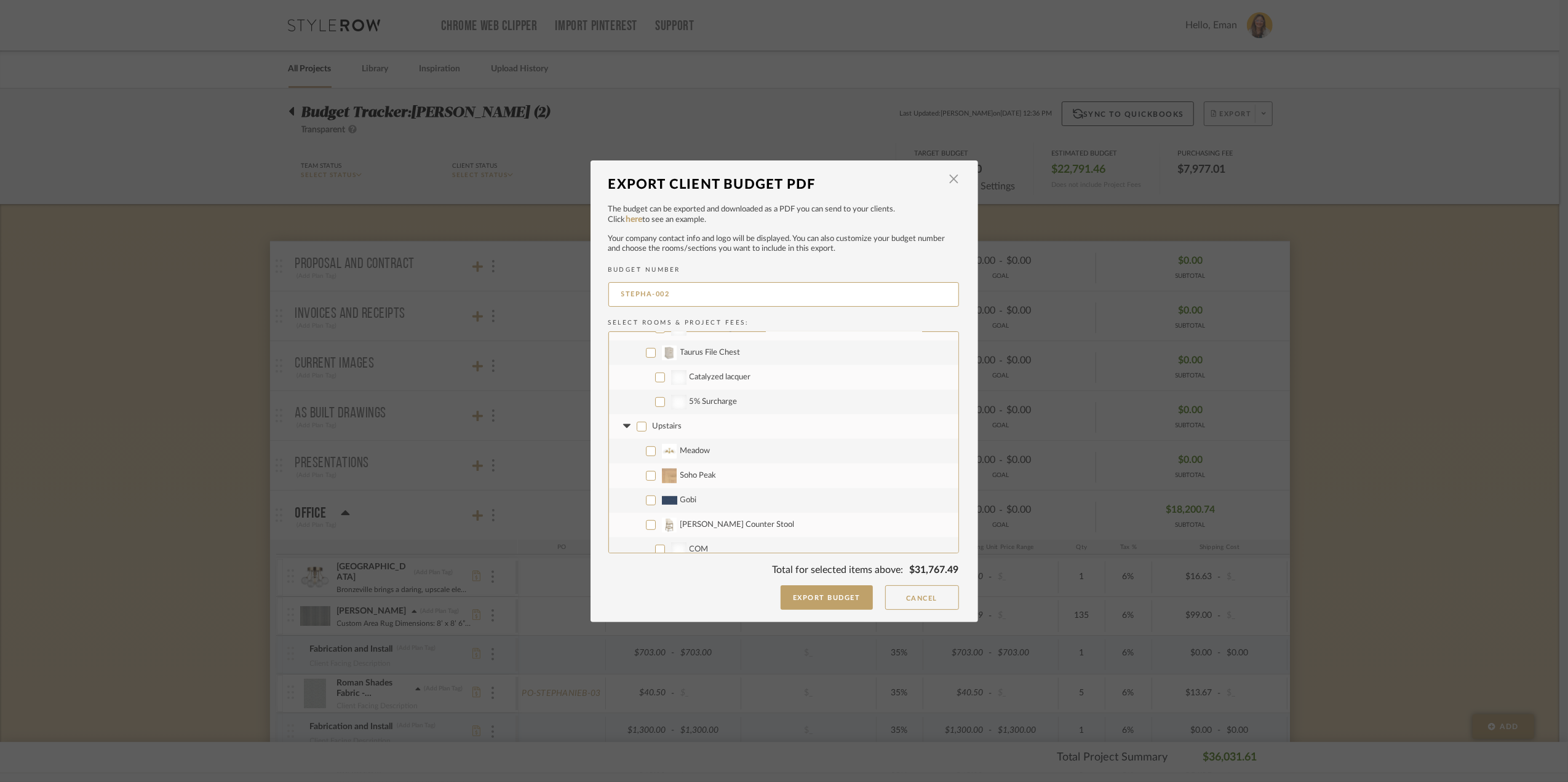
checkbox input "false"
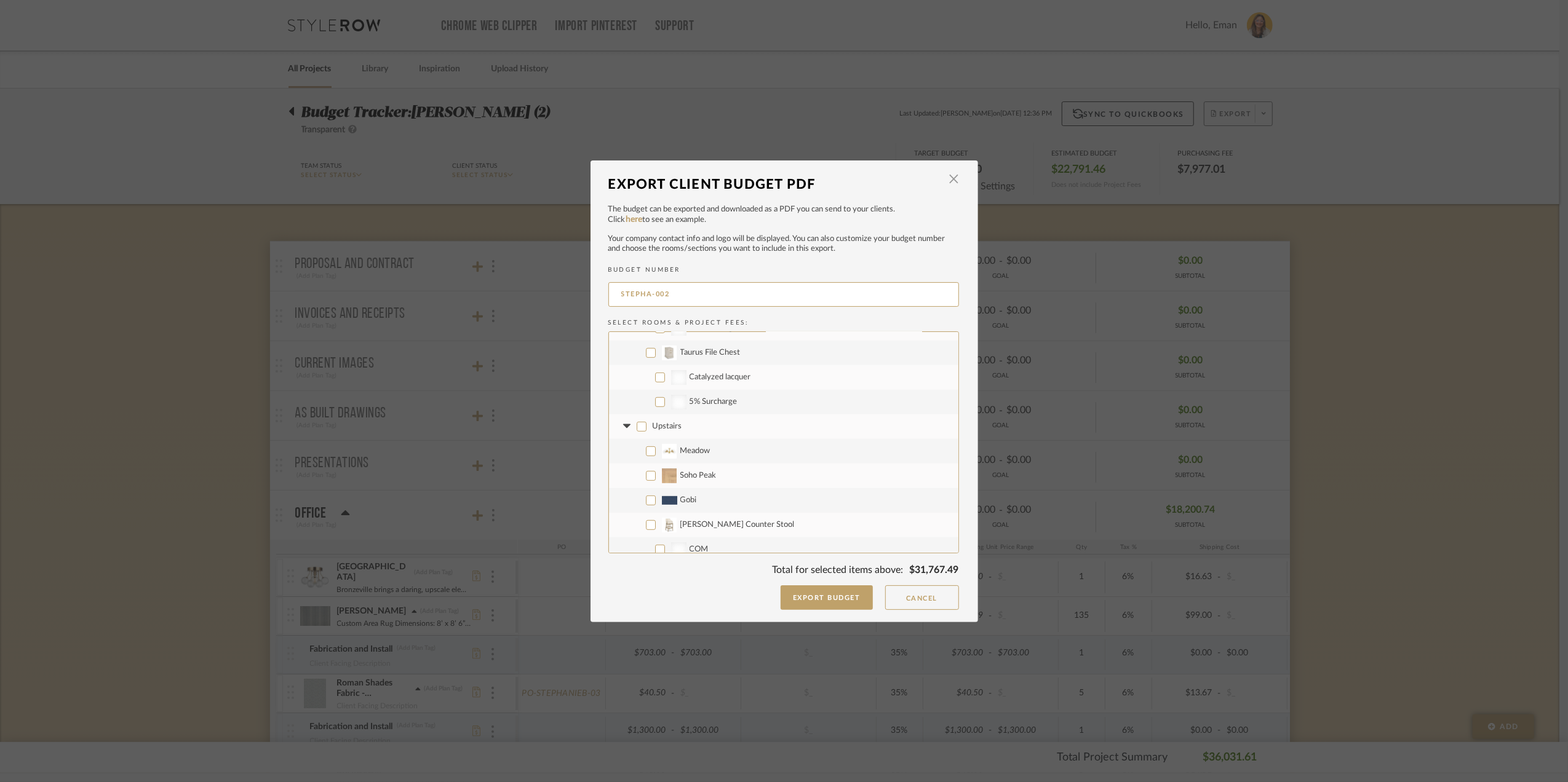
checkbox input "false"
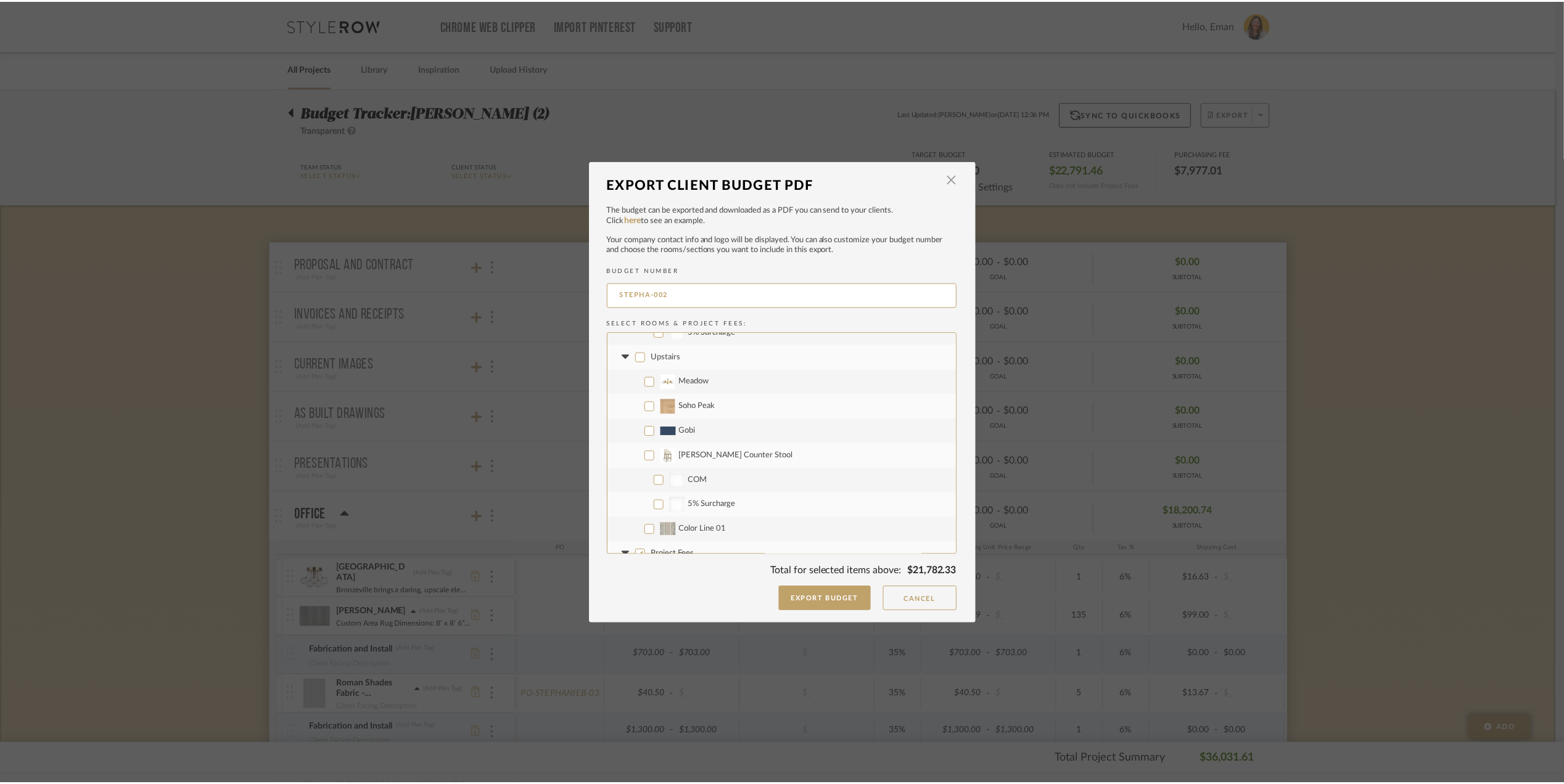
scroll to position [814, 0]
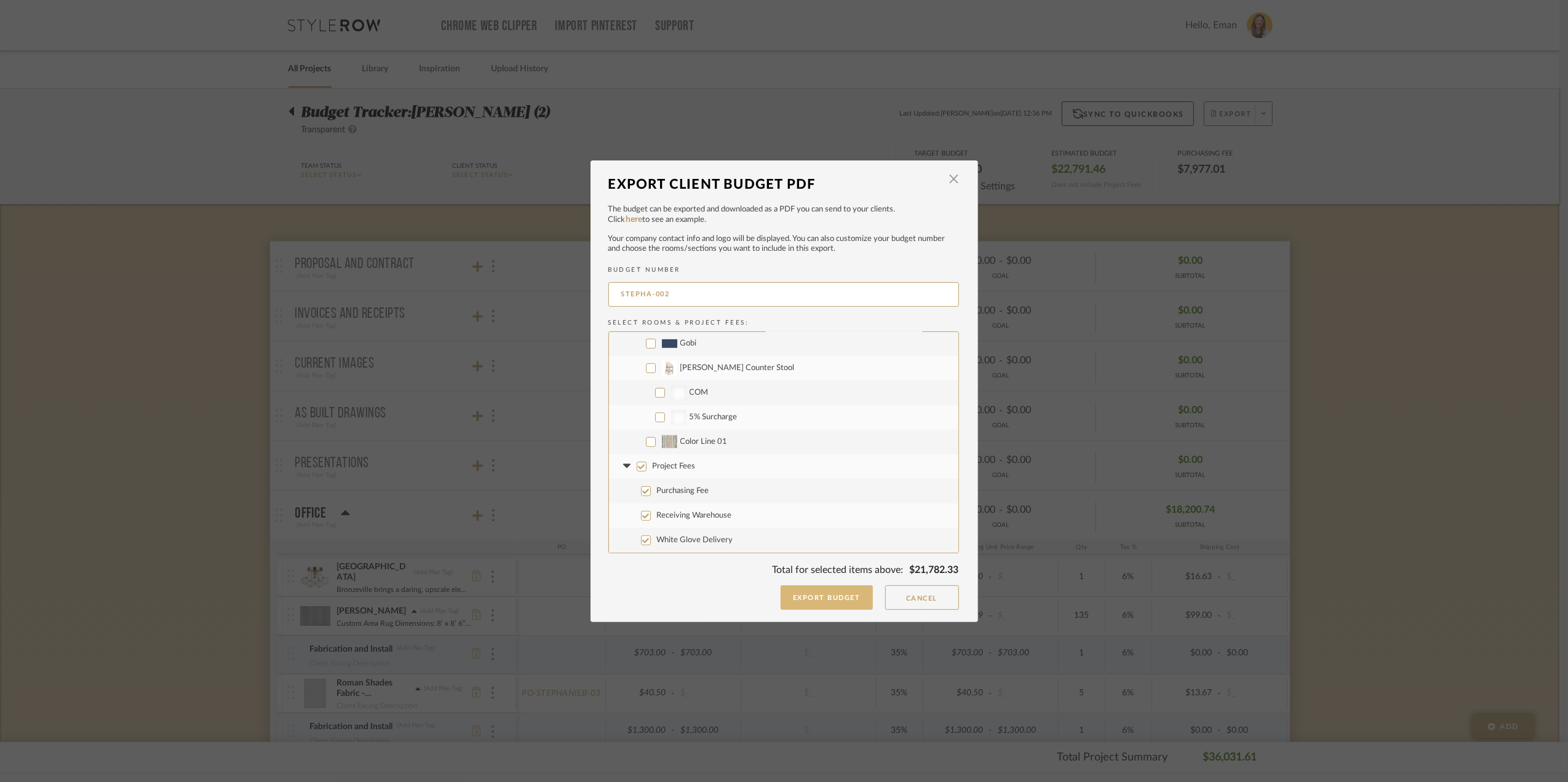
click at [820, 595] on button "Export Budget" at bounding box center [827, 597] width 92 height 24
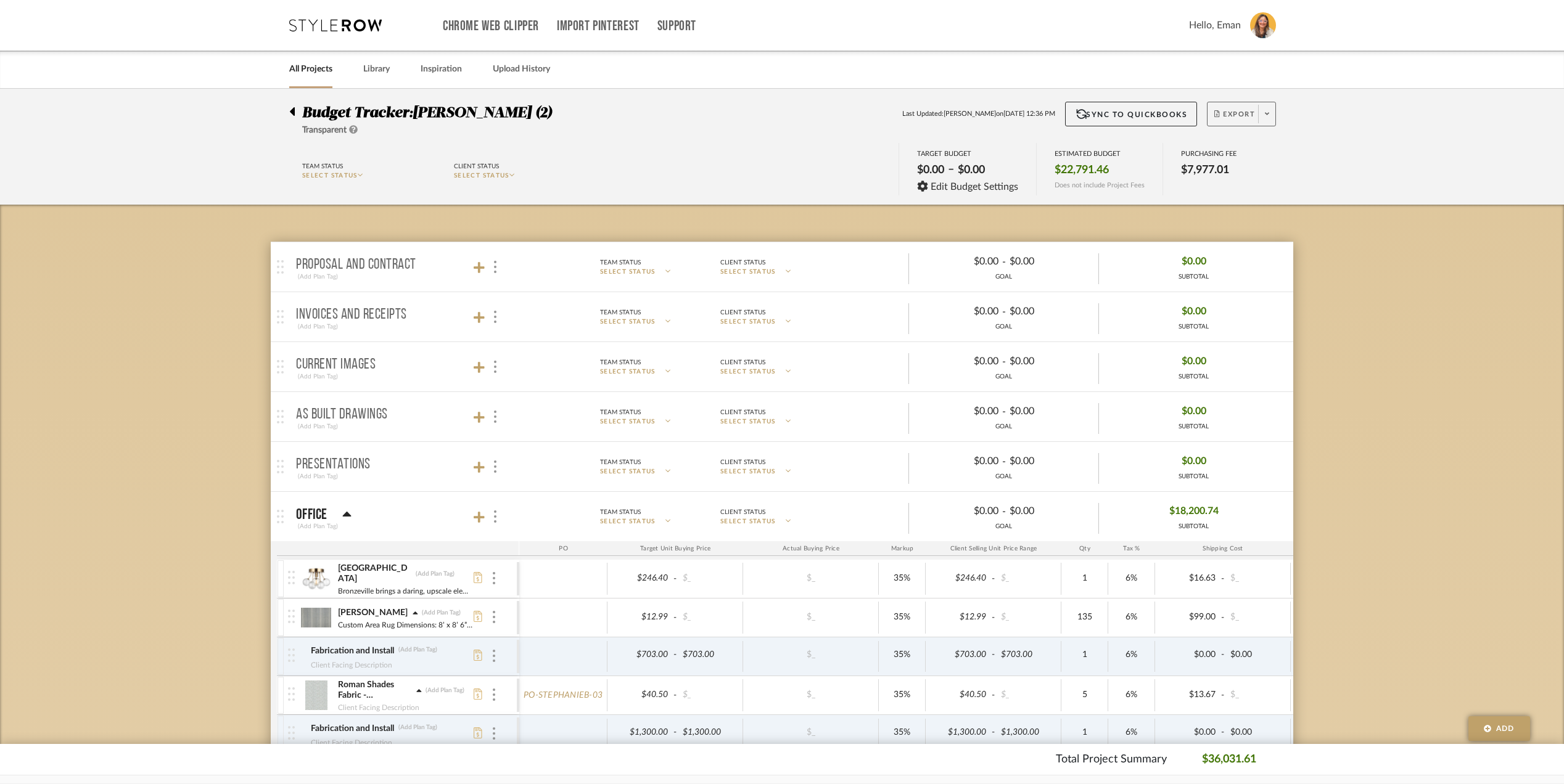
click at [289, 111] on icon at bounding box center [291, 112] width 6 height 15
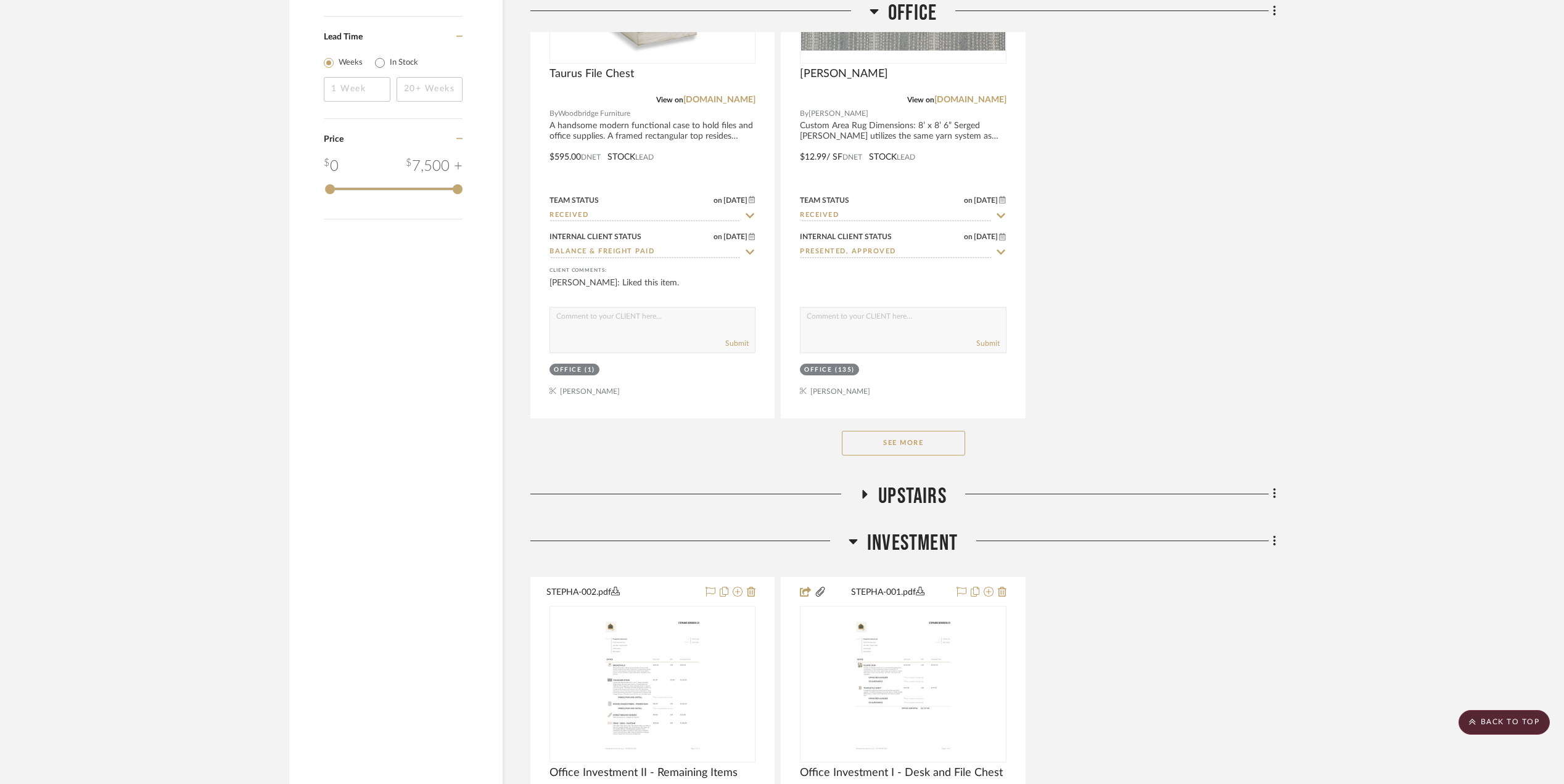
scroll to position [2229, 0]
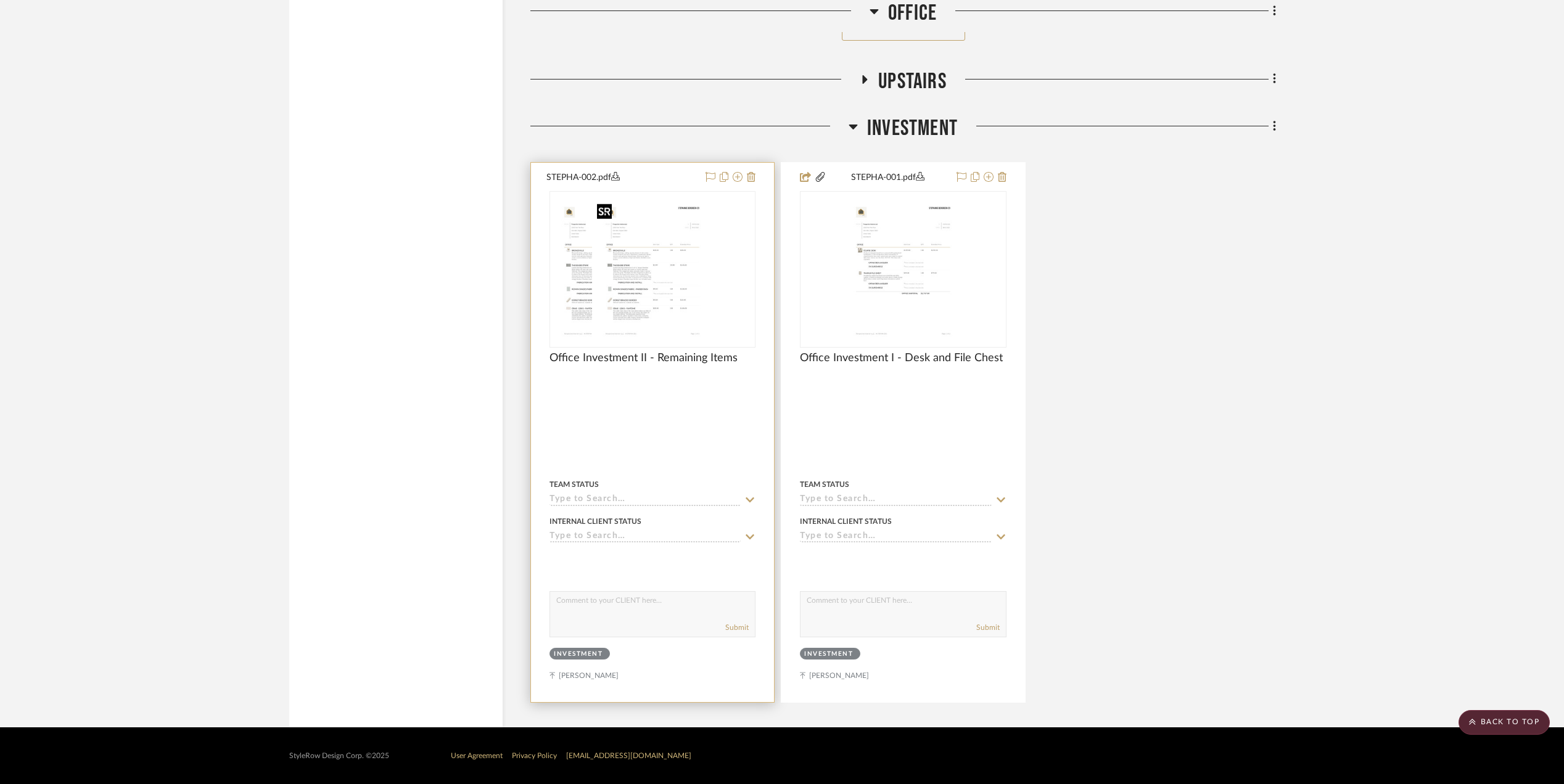
click at [672, 267] on img "0" at bounding box center [611, 269] width 121 height 154
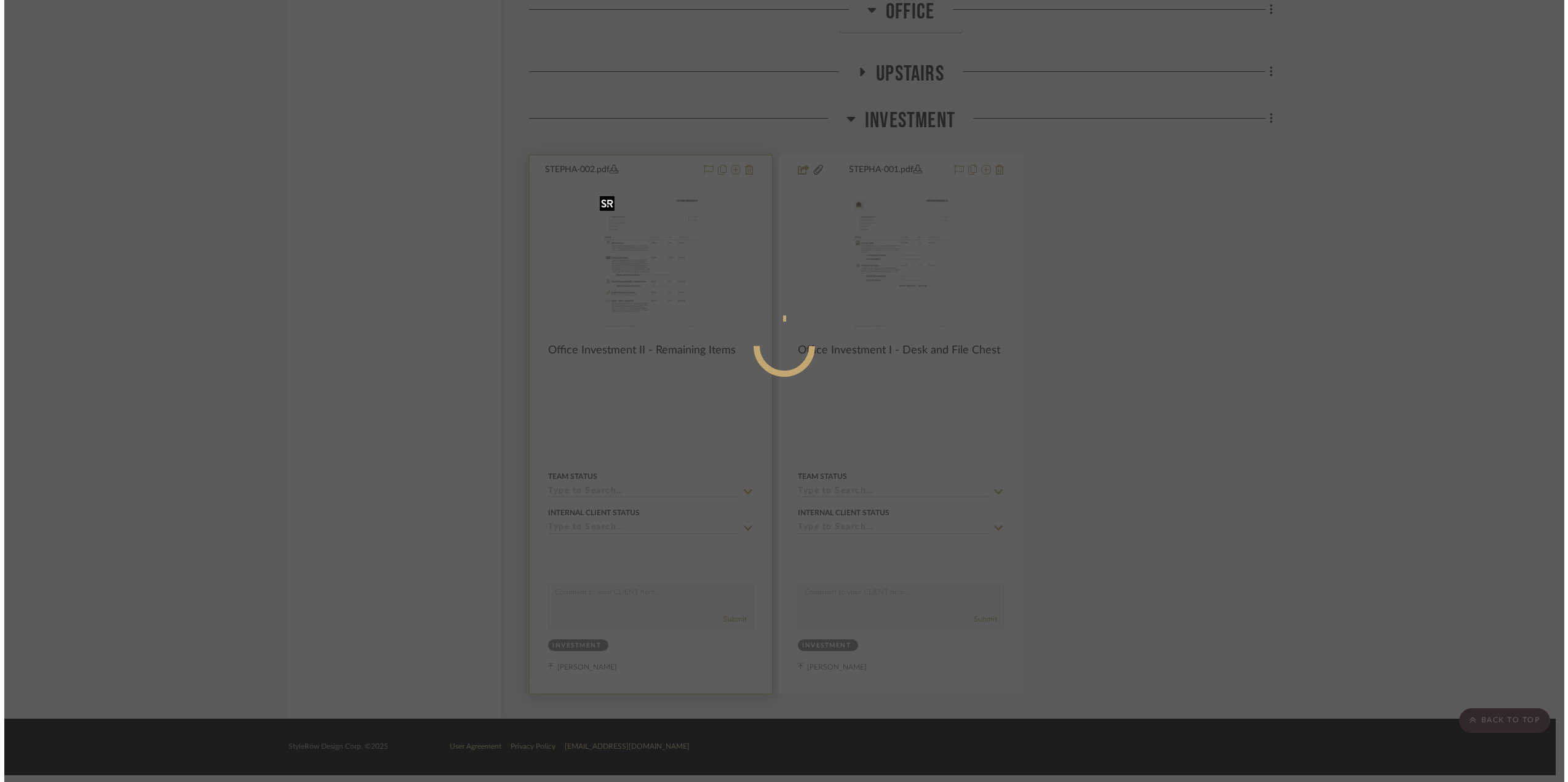
scroll to position [0, 0]
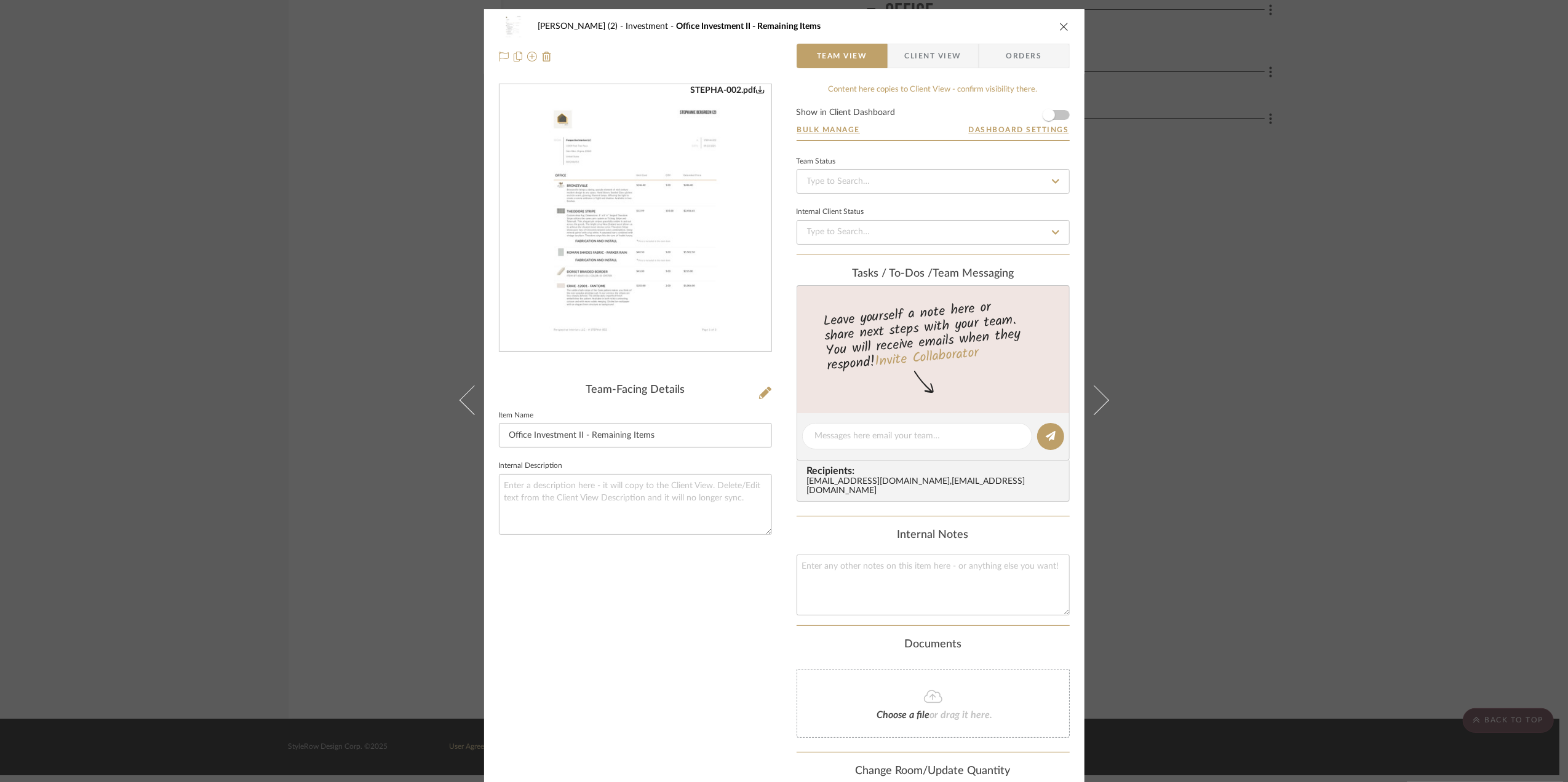
click at [763, 391] on icon at bounding box center [765, 393] width 13 height 13
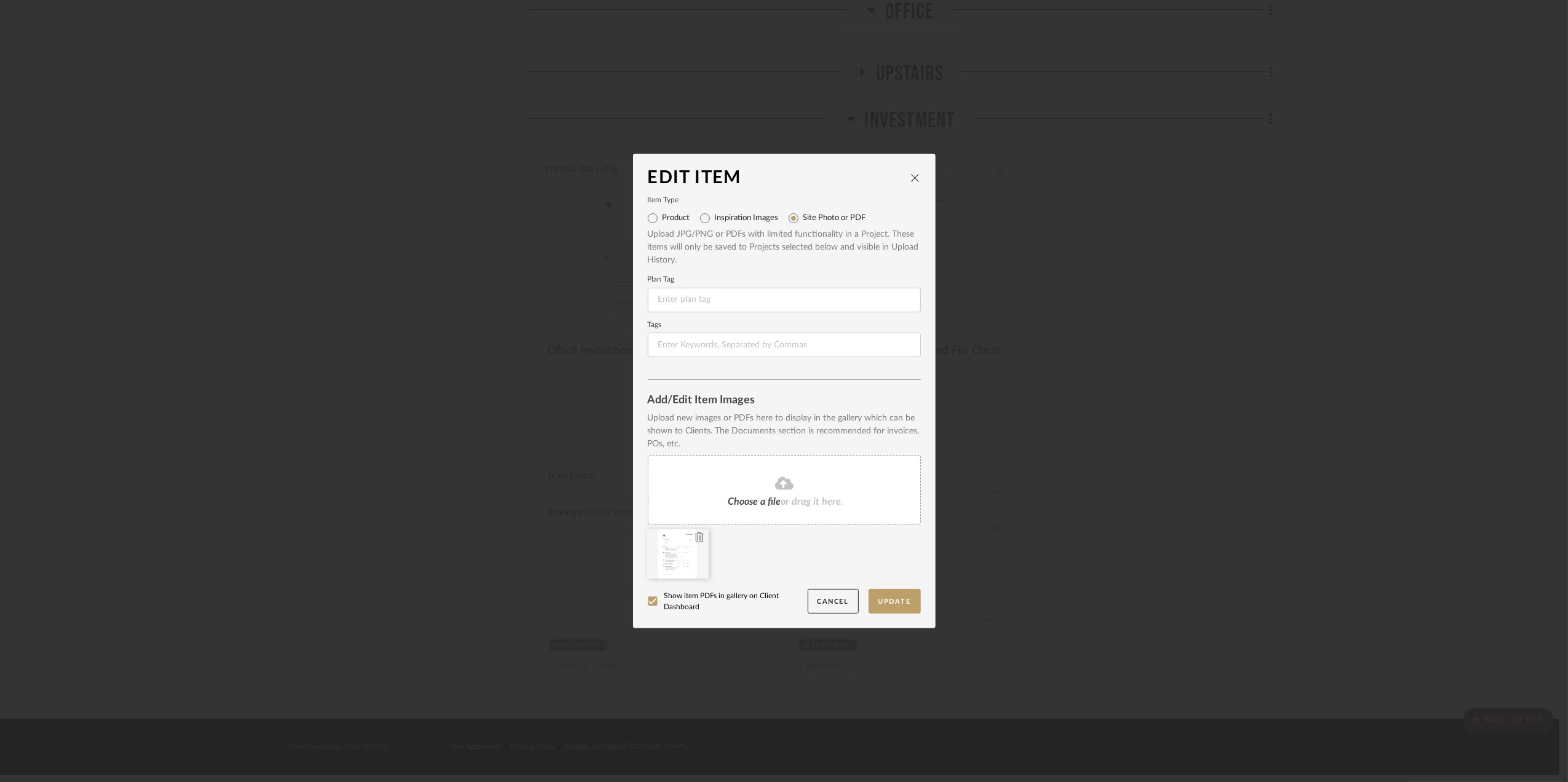
click at [695, 537] on icon at bounding box center [699, 537] width 9 height 9
click at [892, 593] on button "Update" at bounding box center [895, 601] width 52 height 25
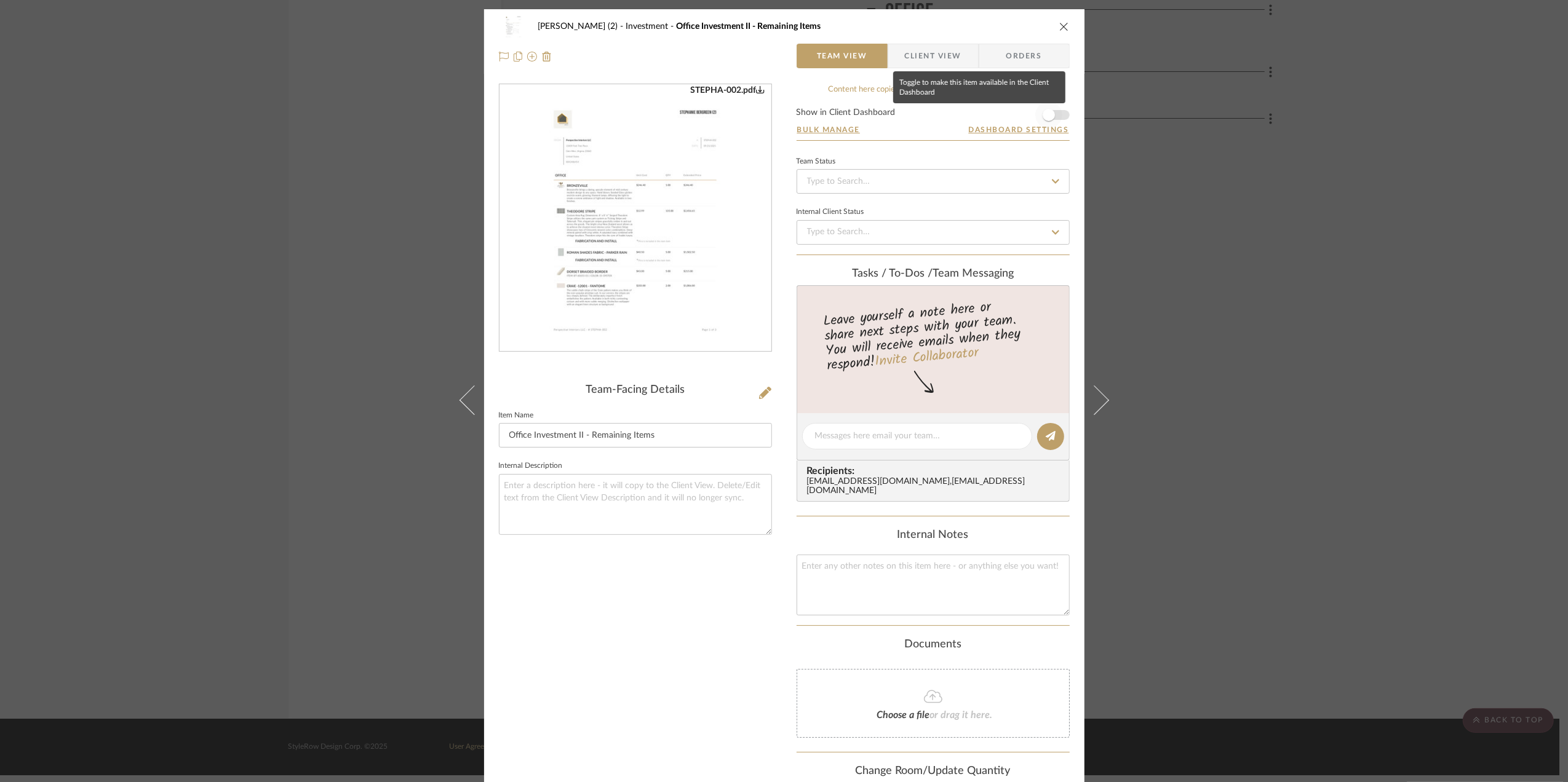
click at [1047, 110] on span "button" at bounding box center [1049, 115] width 13 height 13
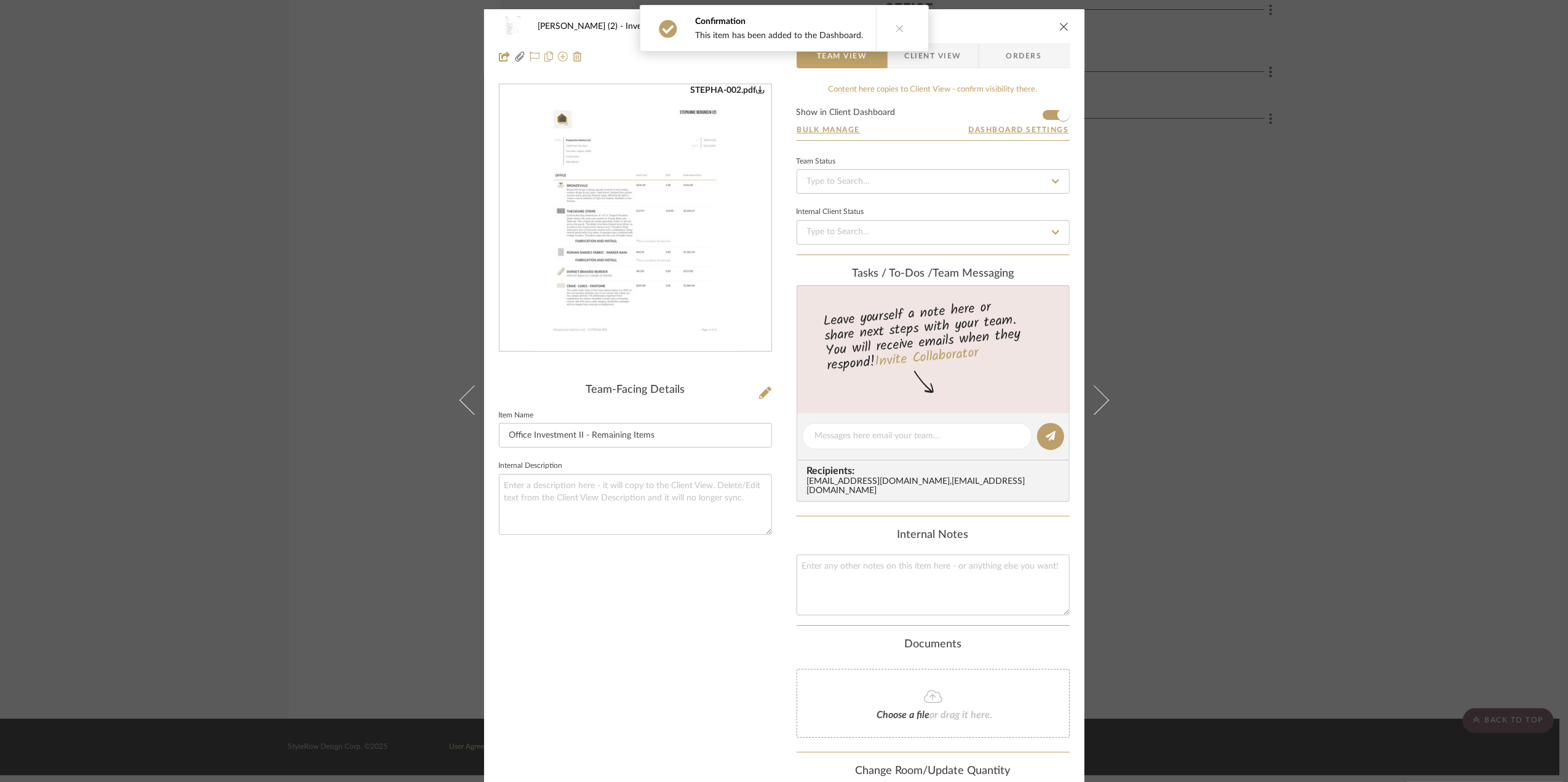
click at [1296, 305] on div "[PERSON_NAME] (2) Investment Office Investment II - Remaining Items Team View C…" at bounding box center [784, 391] width 1568 height 782
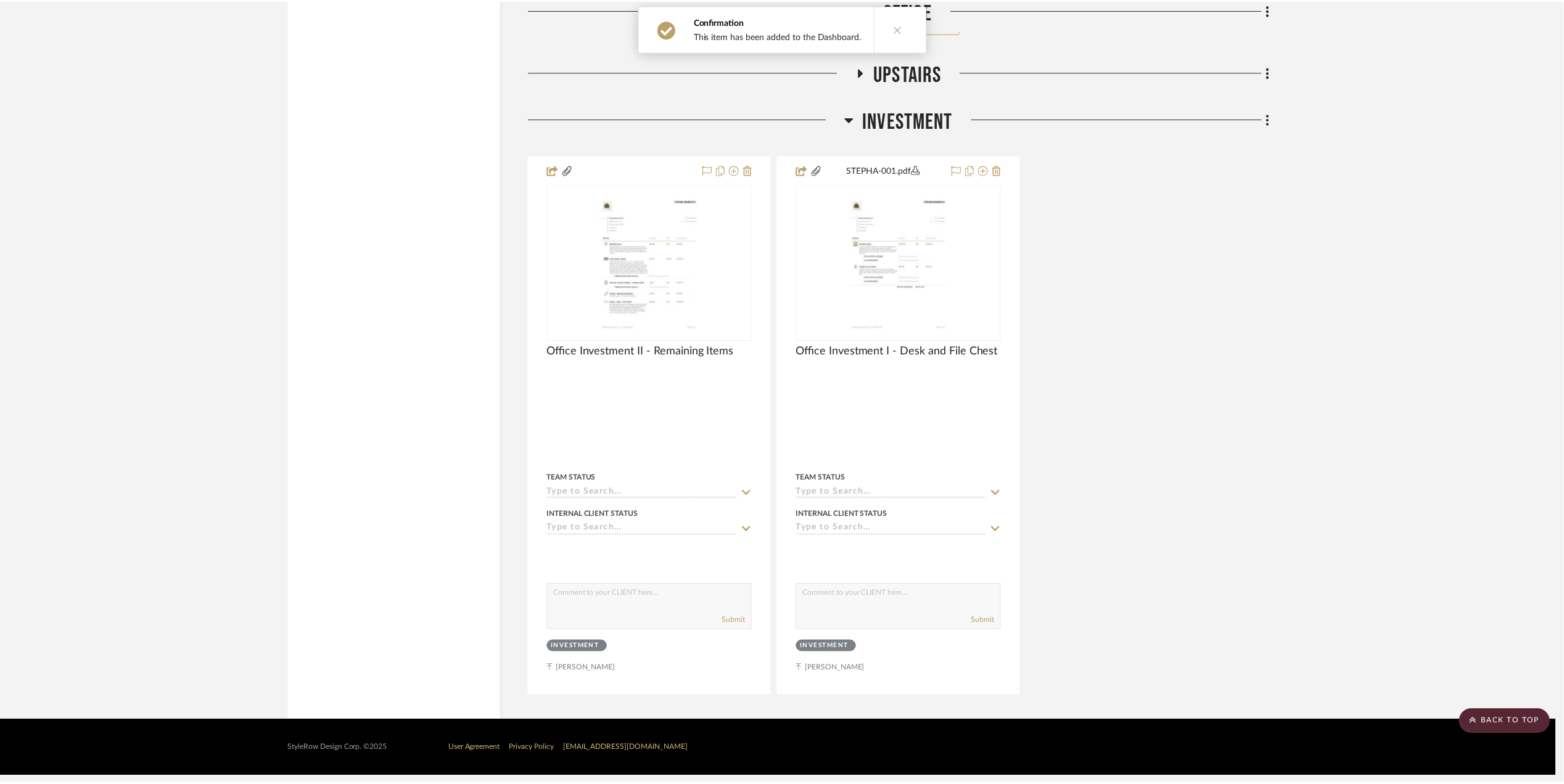
scroll to position [2229, 0]
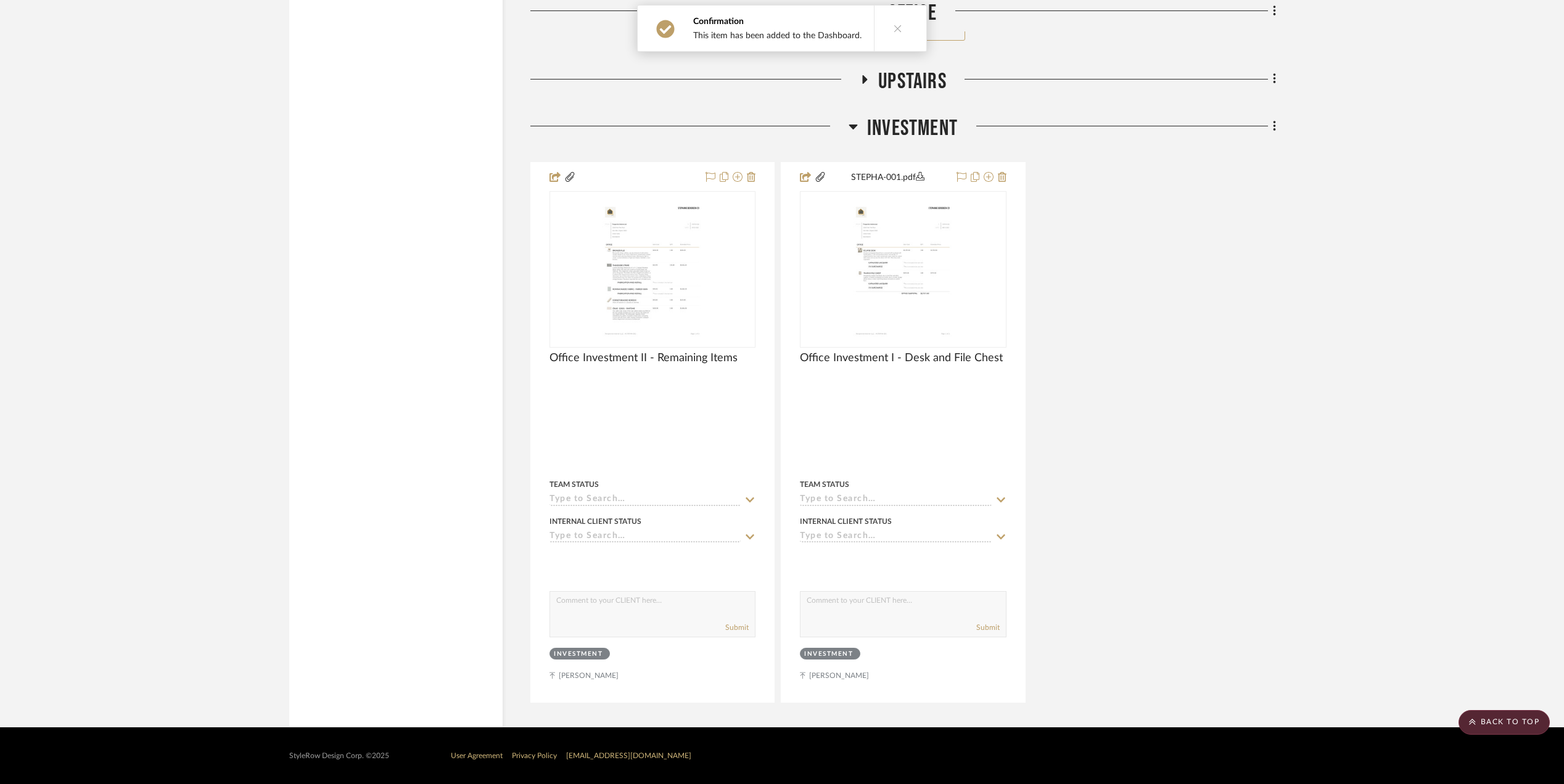
click at [1207, 323] on div "Office Investment II - Remaining Items By Unknown Team Status Internal Client S…" at bounding box center [903, 432] width 746 height 540
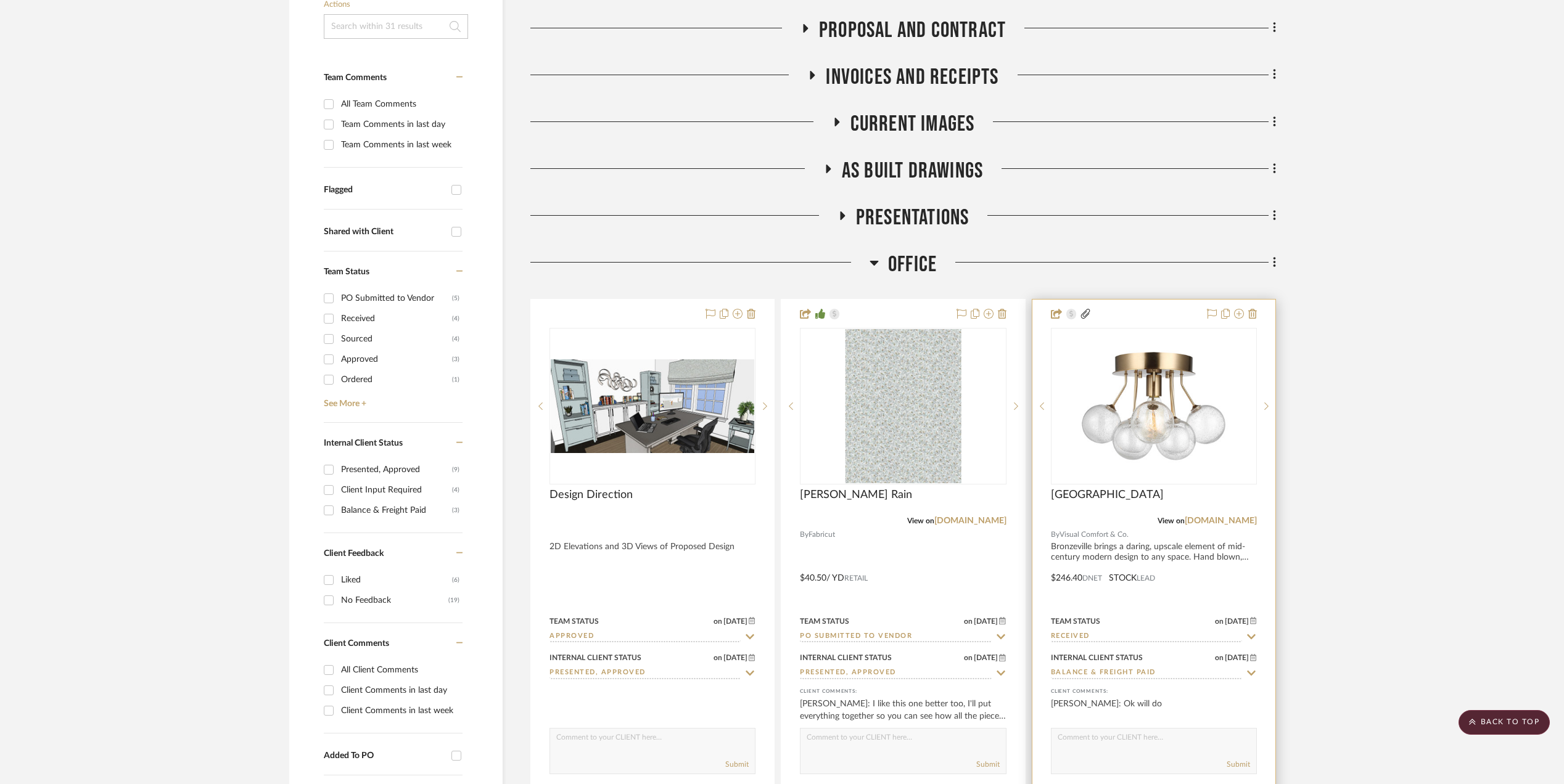
scroll to position [0, 0]
